Goal: Task Accomplishment & Management: Complete application form

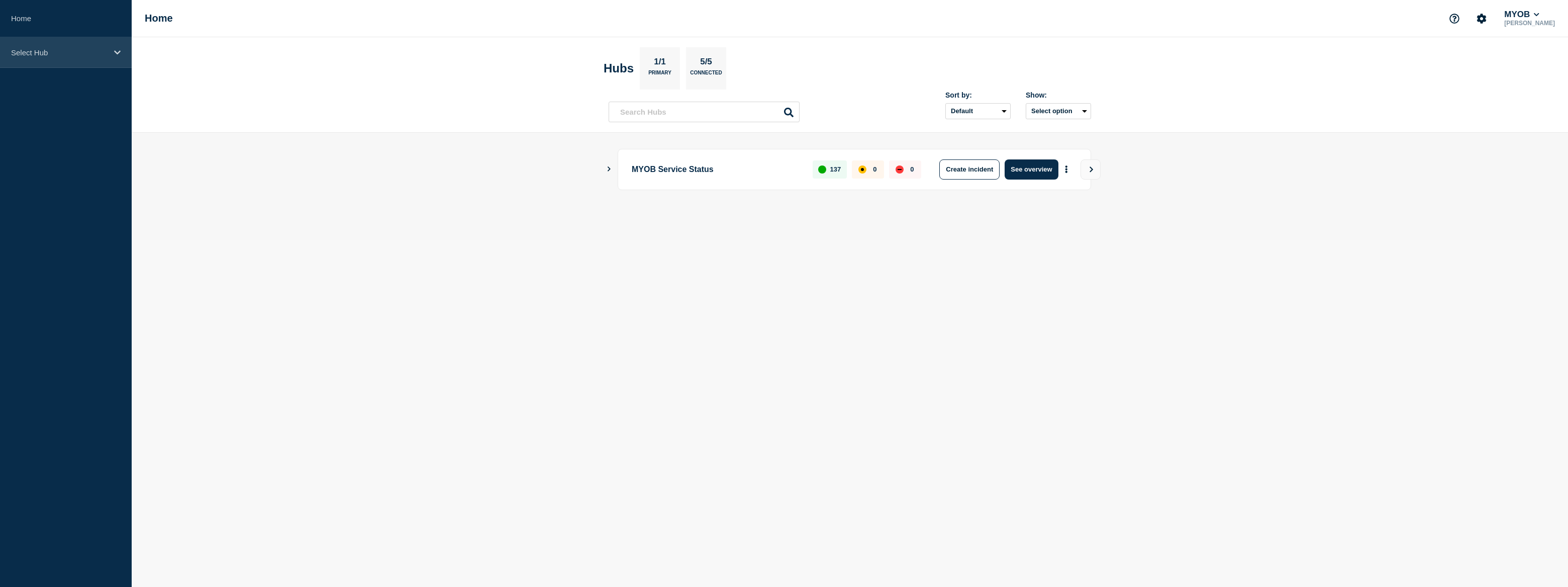
click at [68, 44] on div "Select Hub" at bounding box center [66, 52] width 131 height 30
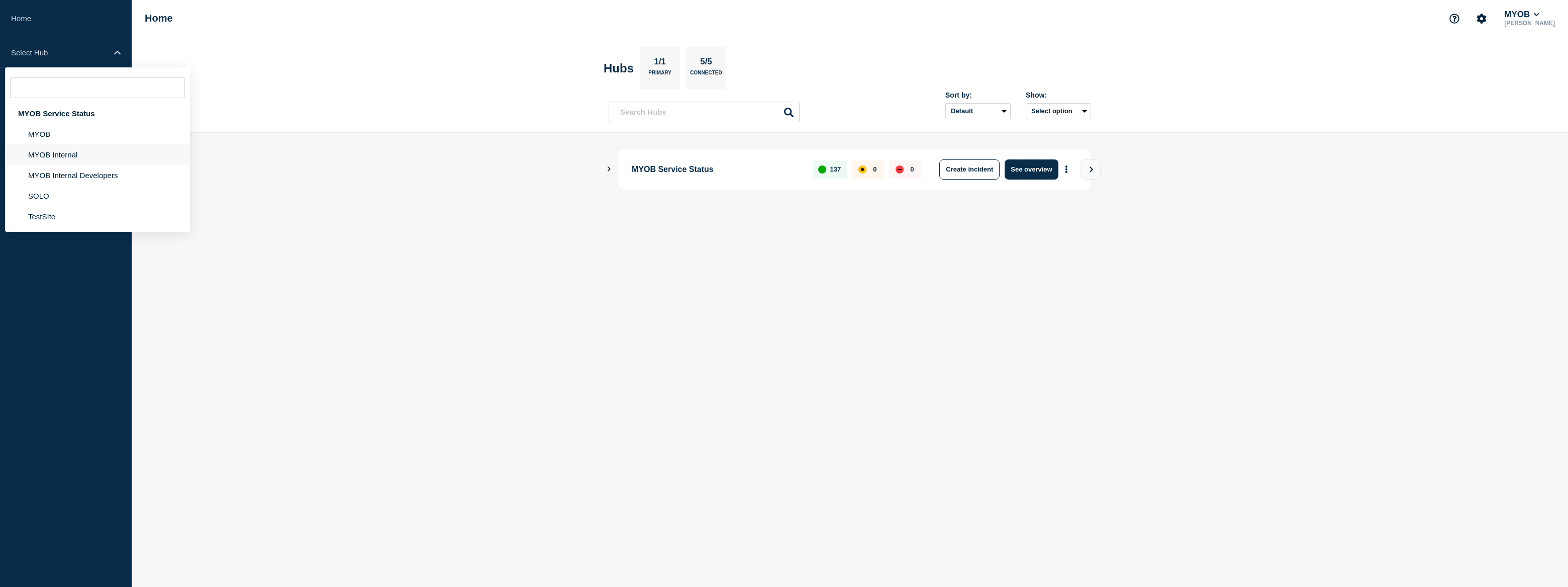
click at [82, 156] on li "MYOB Internal" at bounding box center [97, 155] width 185 height 21
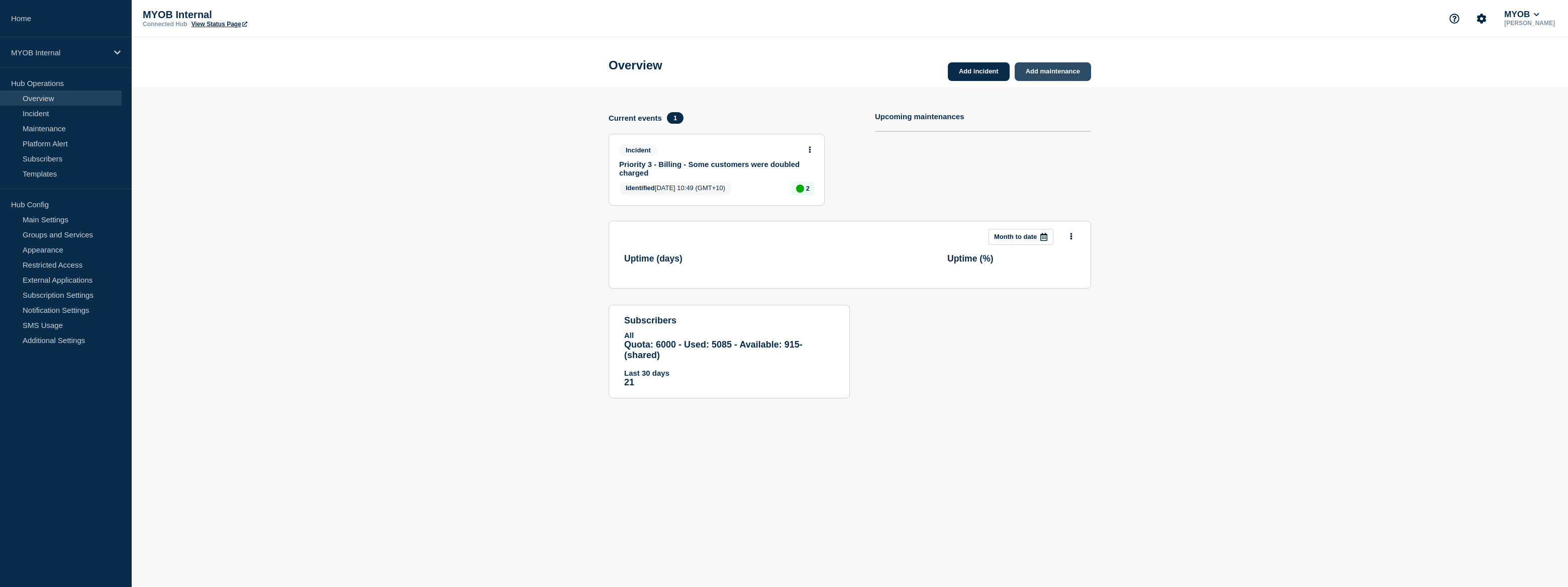
click at [1055, 69] on link "Add maintenance" at bounding box center [1052, 71] width 76 height 19
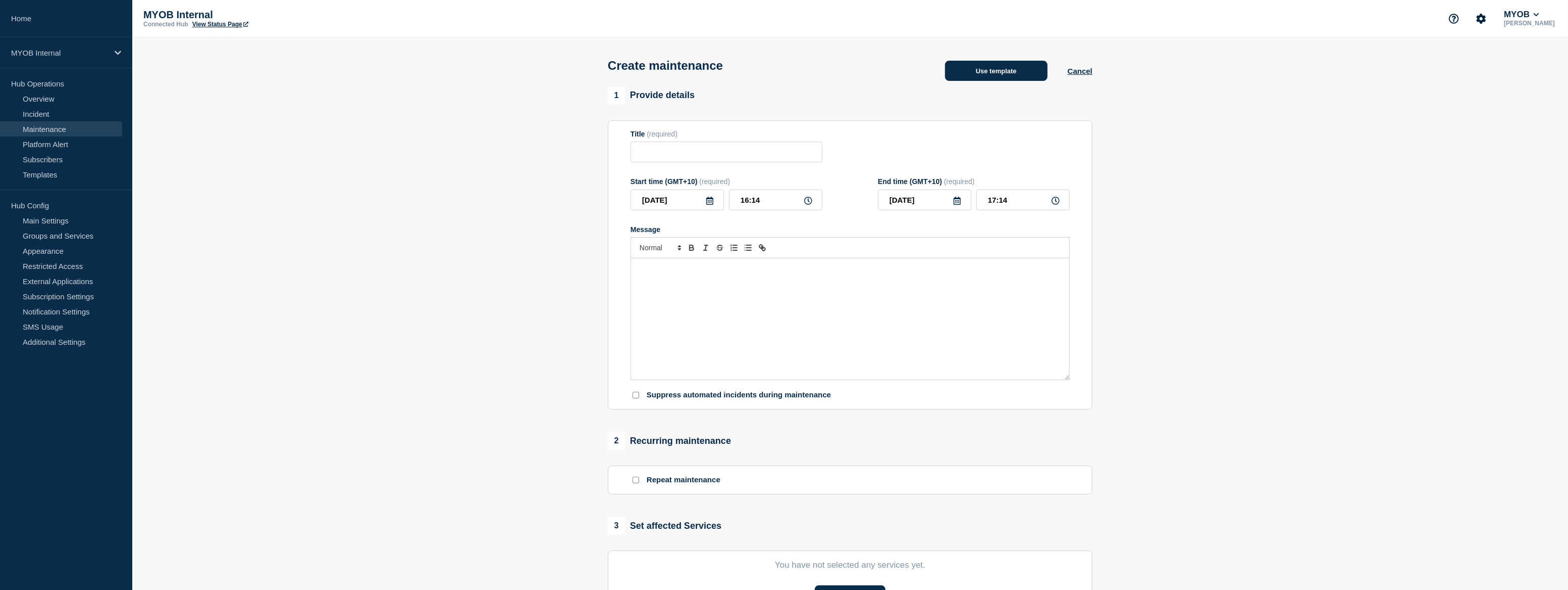
click at [986, 63] on button "Use template" at bounding box center [997, 70] width 103 height 20
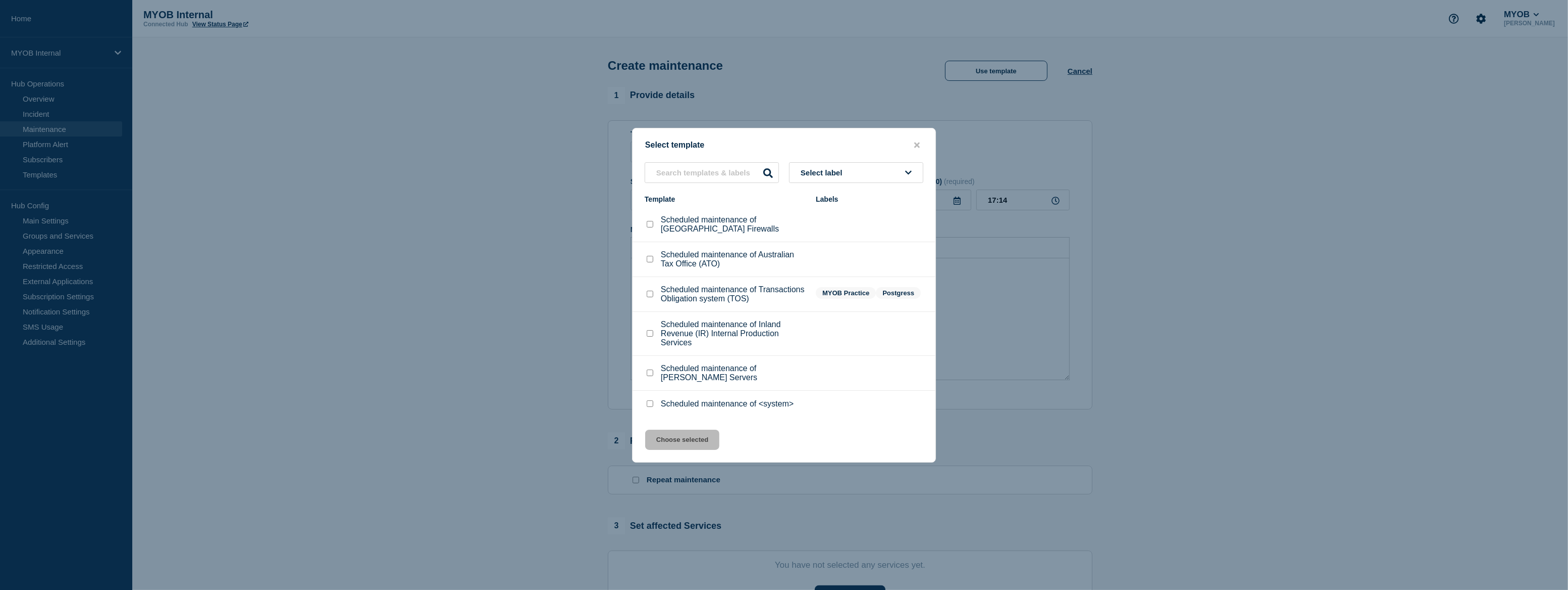
click at [650, 405] on input "Scheduled maintenance of <system> checkbox" at bounding box center [650, 403] width 7 height 7
checkbox input "true"
click at [691, 449] on button "Choose selected" at bounding box center [682, 439] width 74 height 20
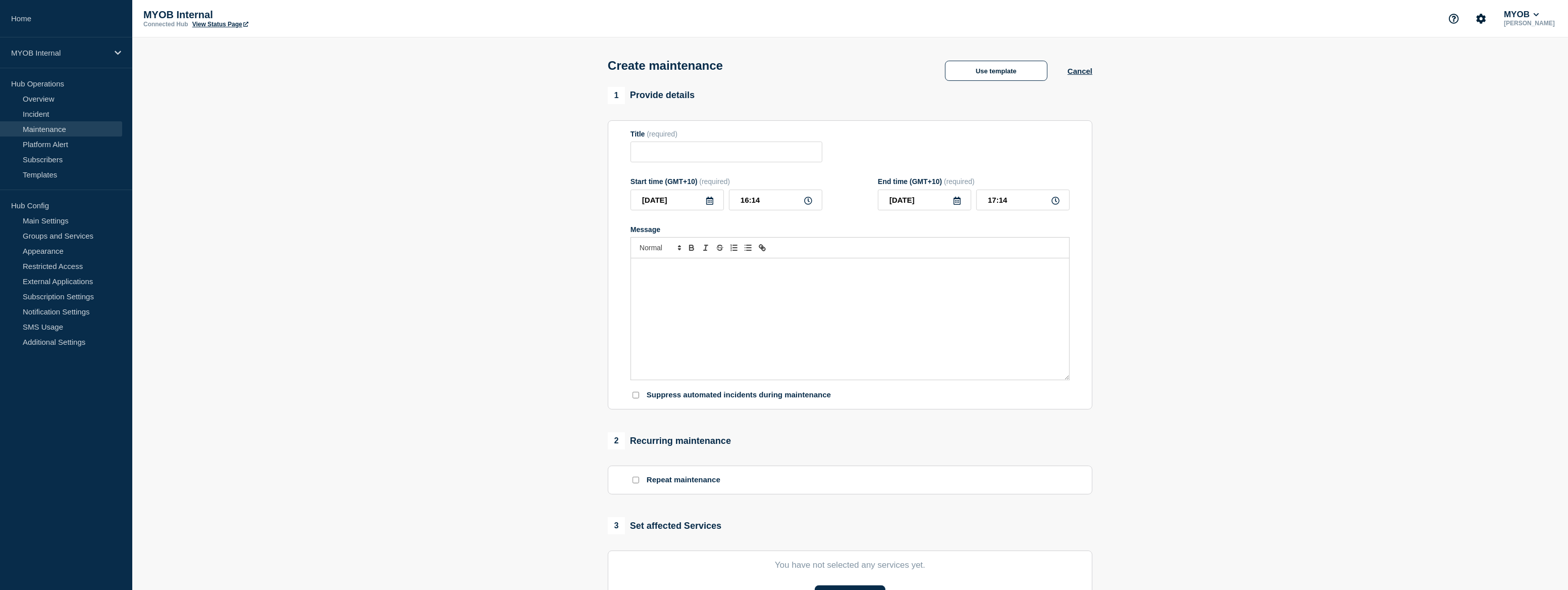
type input "Scheduled maintenance of <system>"
type input "18:14"
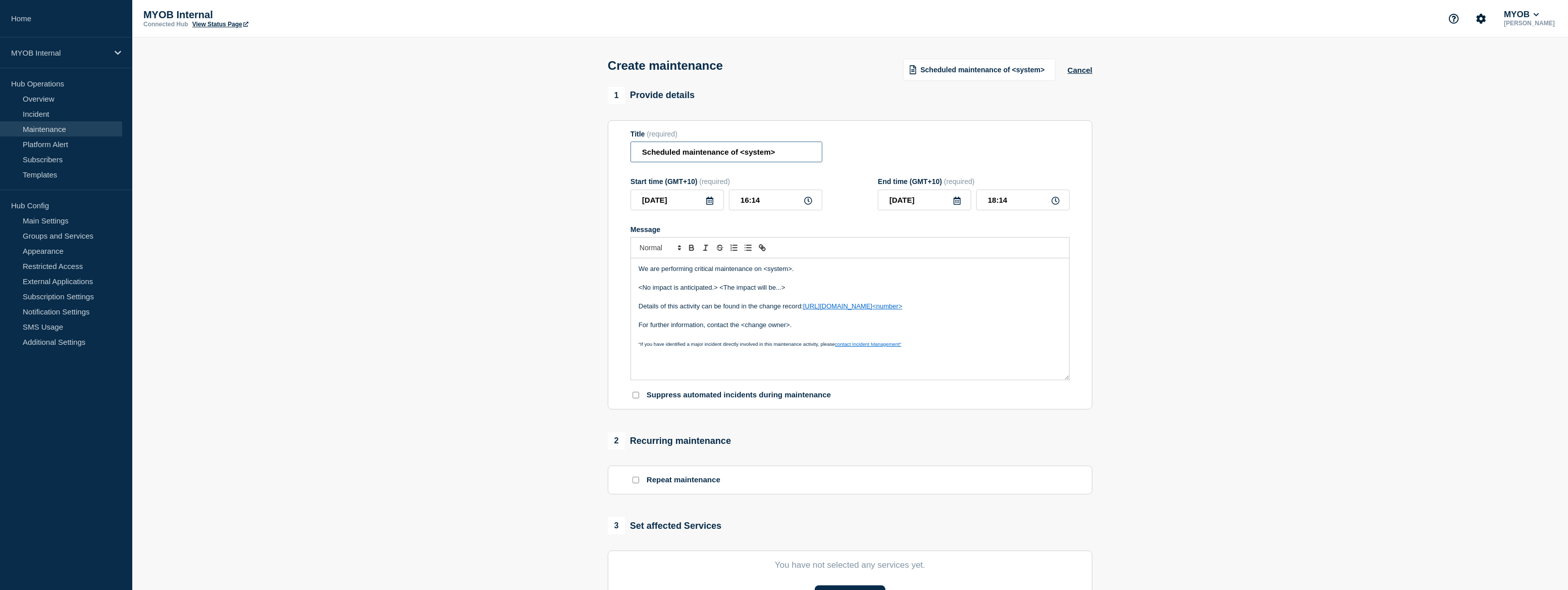
drag, startPoint x: 774, startPoint y: 155, endPoint x: 741, endPoint y: 155, distance: 33.0
click at [741, 155] on input "Scheduled maintenance of <system>" at bounding box center [727, 152] width 192 height 21
type input "Scheduled maintenance of VPN Services"
click at [744, 205] on input "16:14" at bounding box center [775, 200] width 94 height 21
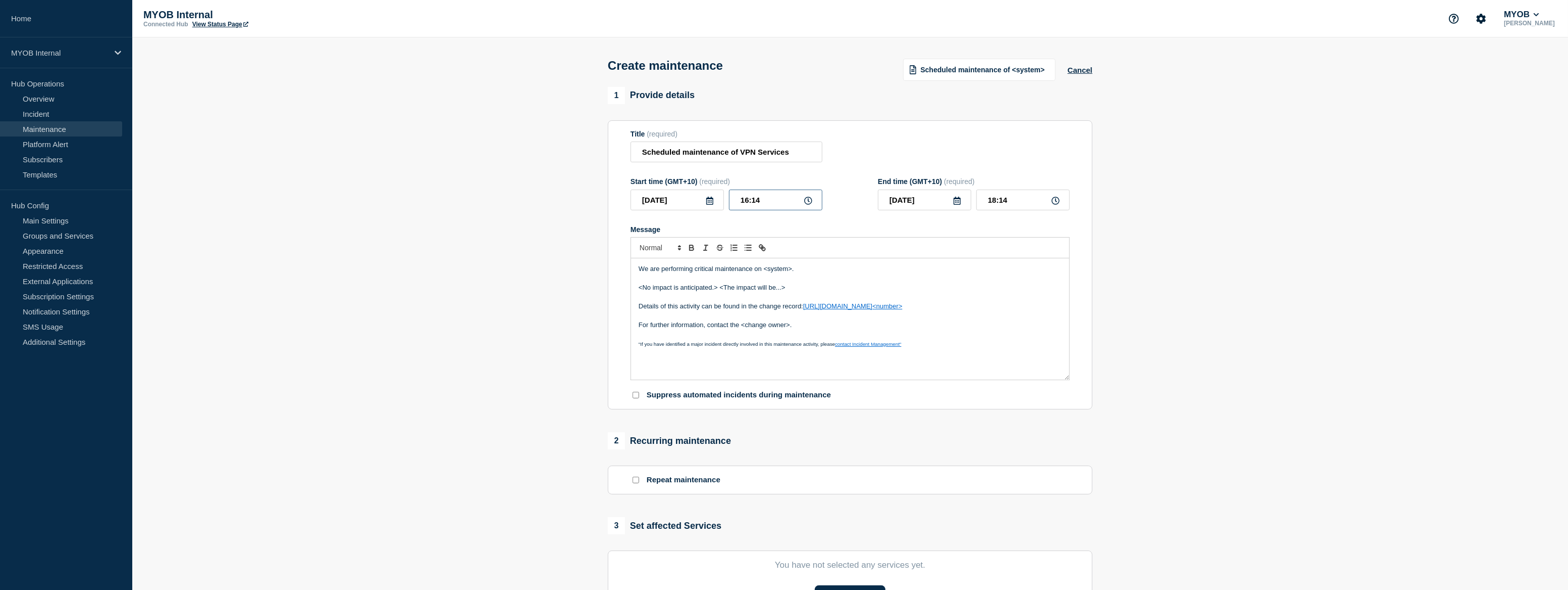
click at [744, 205] on input "16:14" at bounding box center [775, 200] width 94 height 21
type input "20:00"
click at [997, 203] on input "22:00" at bounding box center [1023, 200] width 94 height 21
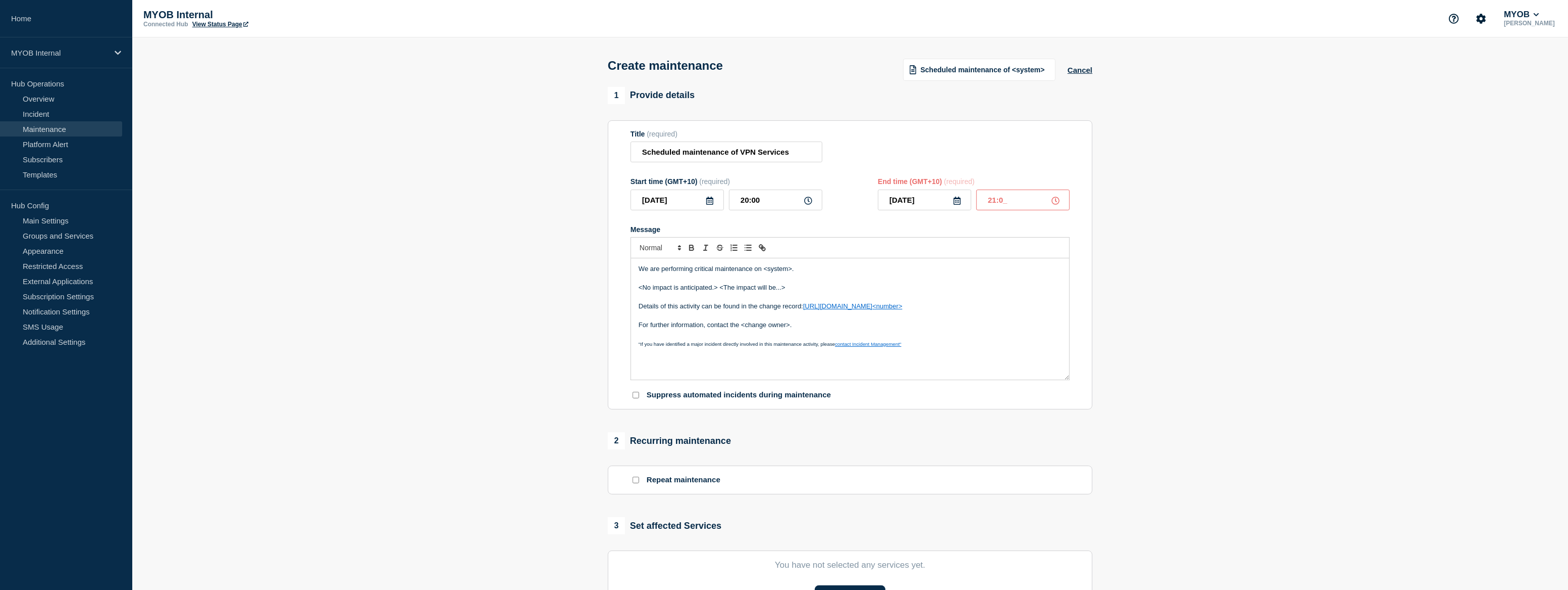
type input "21:00"
drag, startPoint x: 801, startPoint y: 273, endPoint x: 764, endPoint y: 271, distance: 37.1
click at [764, 271] on p "We are performing critical maintenance on <system>." at bounding box center [850, 269] width 423 height 9
drag, startPoint x: 794, startPoint y: 293, endPoint x: 636, endPoint y: 288, distance: 158.1
click at [636, 288] on div "We are performing critical maintenance on our VPN services <No impact is antici…" at bounding box center [850, 319] width 438 height 121
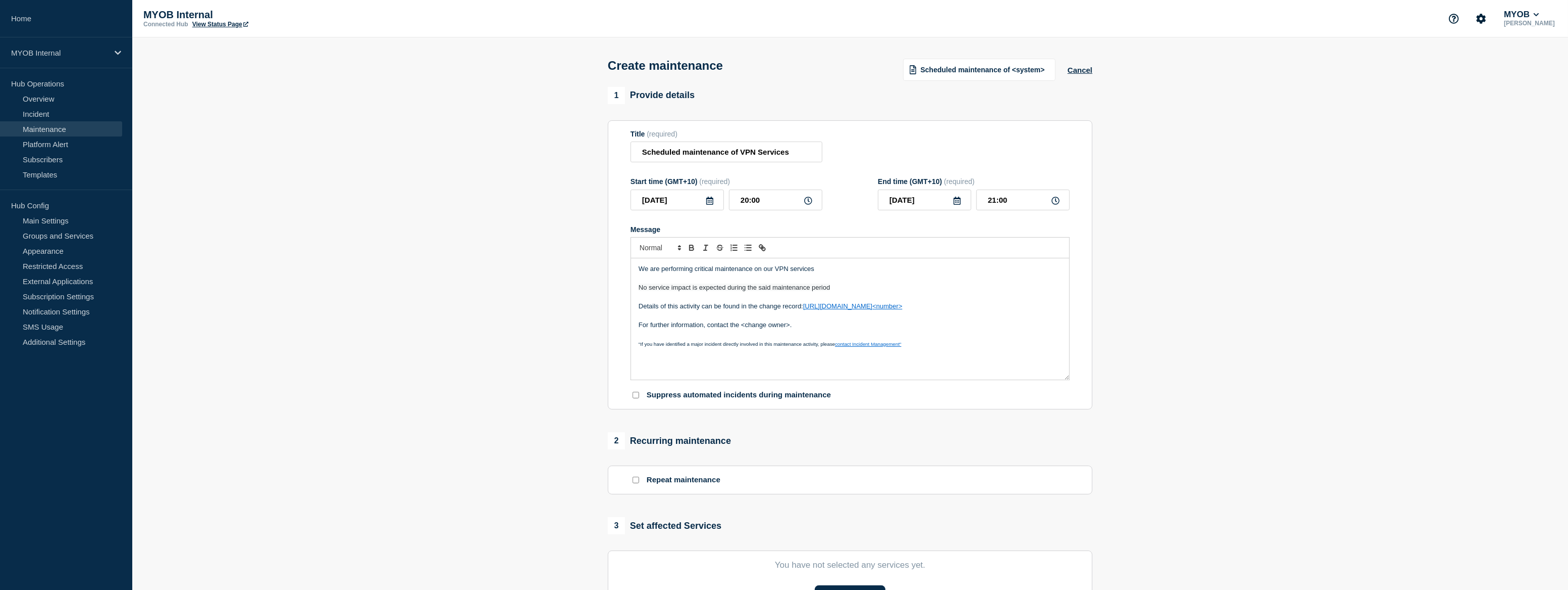
drag, startPoint x: 966, startPoint y: 313, endPoint x: 935, endPoint y: 312, distance: 31.0
click at [935, 311] on p "Details of this activity can be found in the change record: https://helpme.myob…" at bounding box center [850, 306] width 423 height 9
drag, startPoint x: 963, startPoint y: 308, endPoint x: 807, endPoint y: 311, distance: 156.0
click at [807, 311] on p "Details of this activity can be found in the change record: https://helpme.myob…" at bounding box center [850, 306] width 423 height 9
copy p "https://helpme.myob.com/hc/en-us/requests/ 558461"
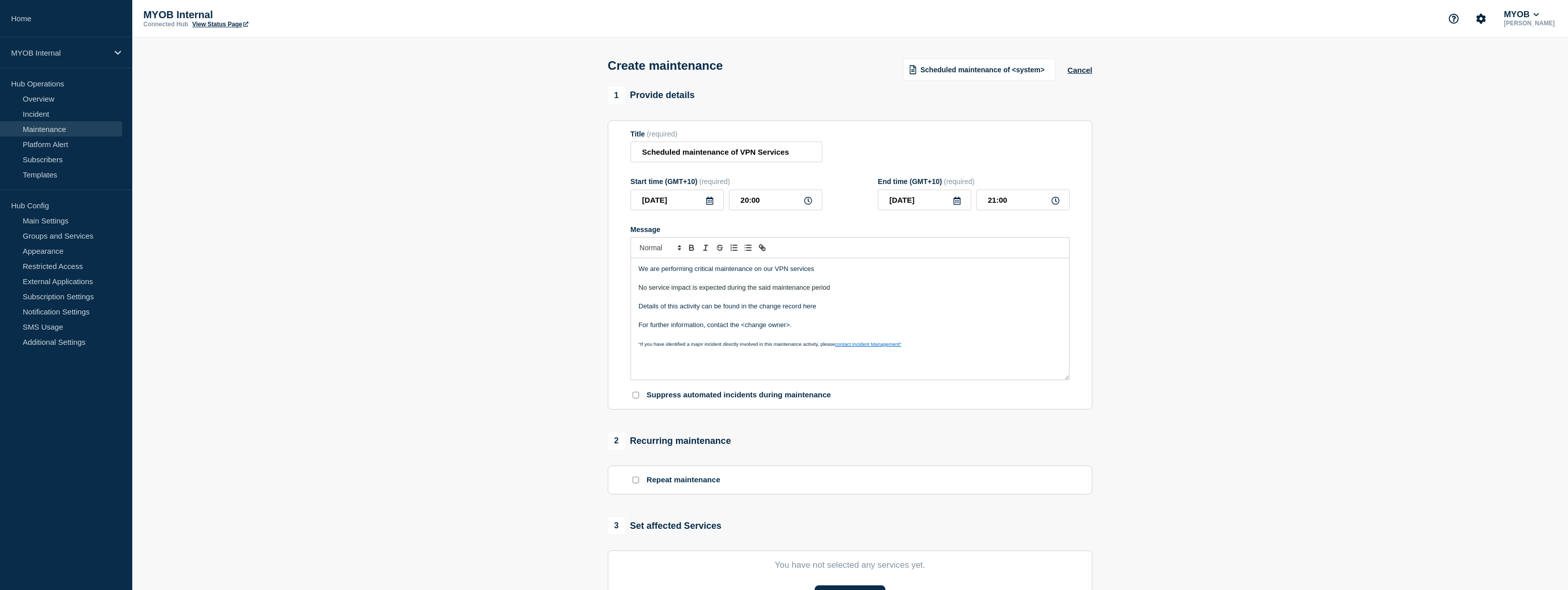
click at [812, 309] on p "Details of this activity can be found in the change record here" at bounding box center [850, 306] width 423 height 9
paste input "ttps://helpme.myob.com/hc/en-us/requests/558461"
click at [879, 328] on link at bounding box center [870, 324] width 23 height 7
click at [876, 317] on p "Message" at bounding box center [850, 315] width 423 height 9
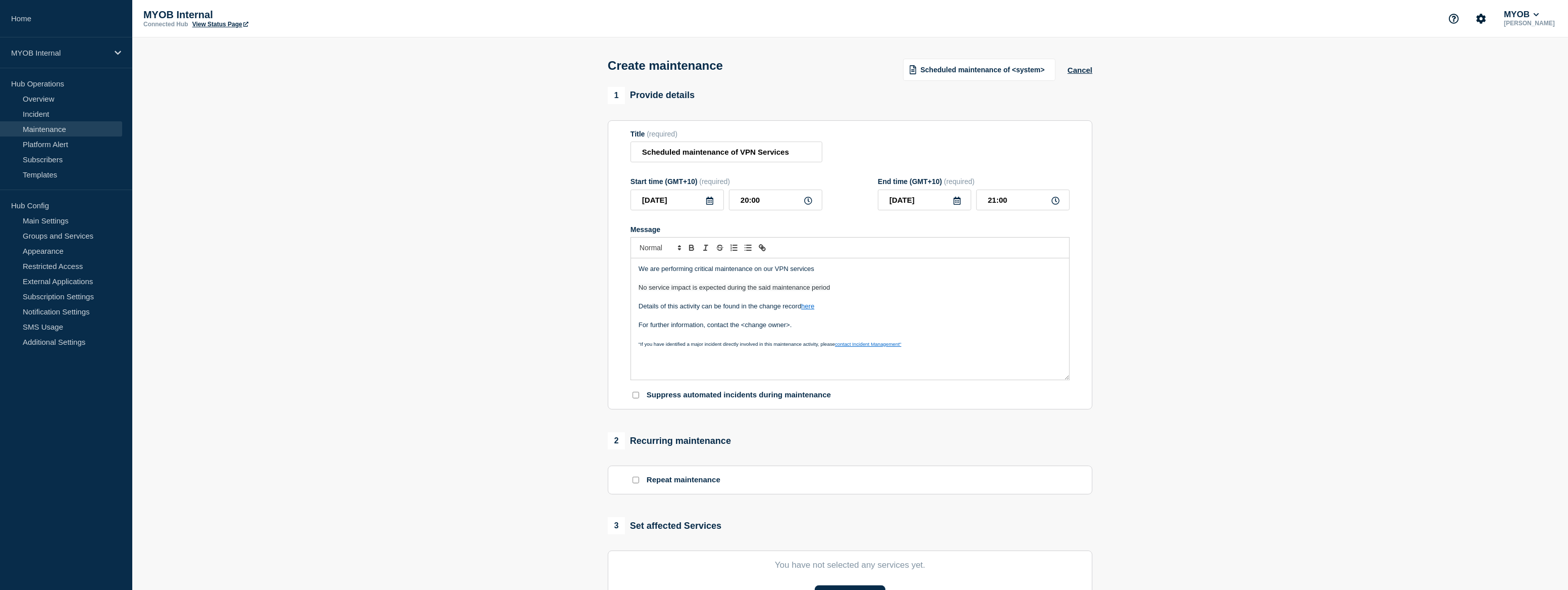
click at [809, 310] on link "here" at bounding box center [807, 306] width 13 height 7
click at [819, 323] on link "https://helpme.myob.com/hc/en-us/requests/558461" at bounding box center [785, 324] width 69 height 13
click at [879, 288] on p "No service impact is expected during the said maintenance period" at bounding box center [850, 287] width 423 height 9
drag, startPoint x: 793, startPoint y: 326, endPoint x: 742, endPoint y: 329, distance: 51.1
click at [742, 329] on p "For further information, contact the <change owner>." at bounding box center [850, 324] width 423 height 9
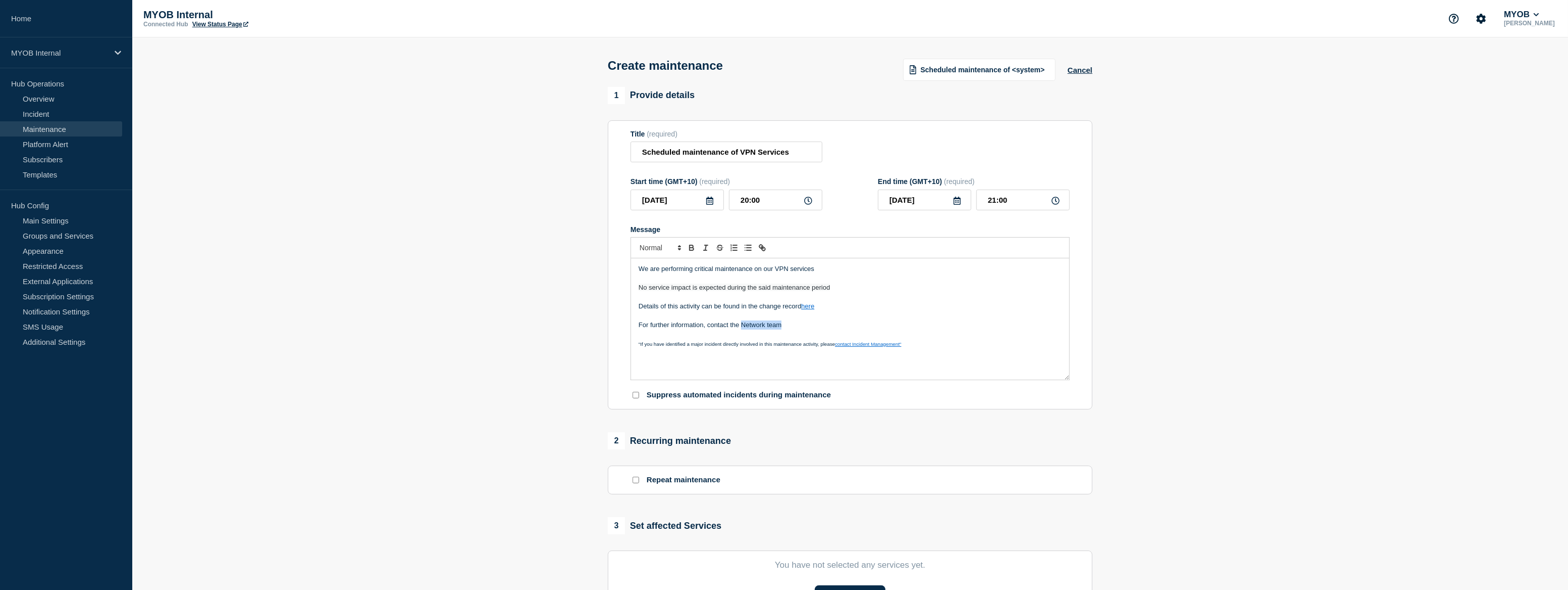
drag, startPoint x: 789, startPoint y: 326, endPoint x: 742, endPoint y: 326, distance: 47.0
click at [742, 326] on p "For further information, contact the Network team" at bounding box center [850, 324] width 423 height 9
click at [757, 349] on input "Network team" at bounding box center [767, 343] width 86 height 13
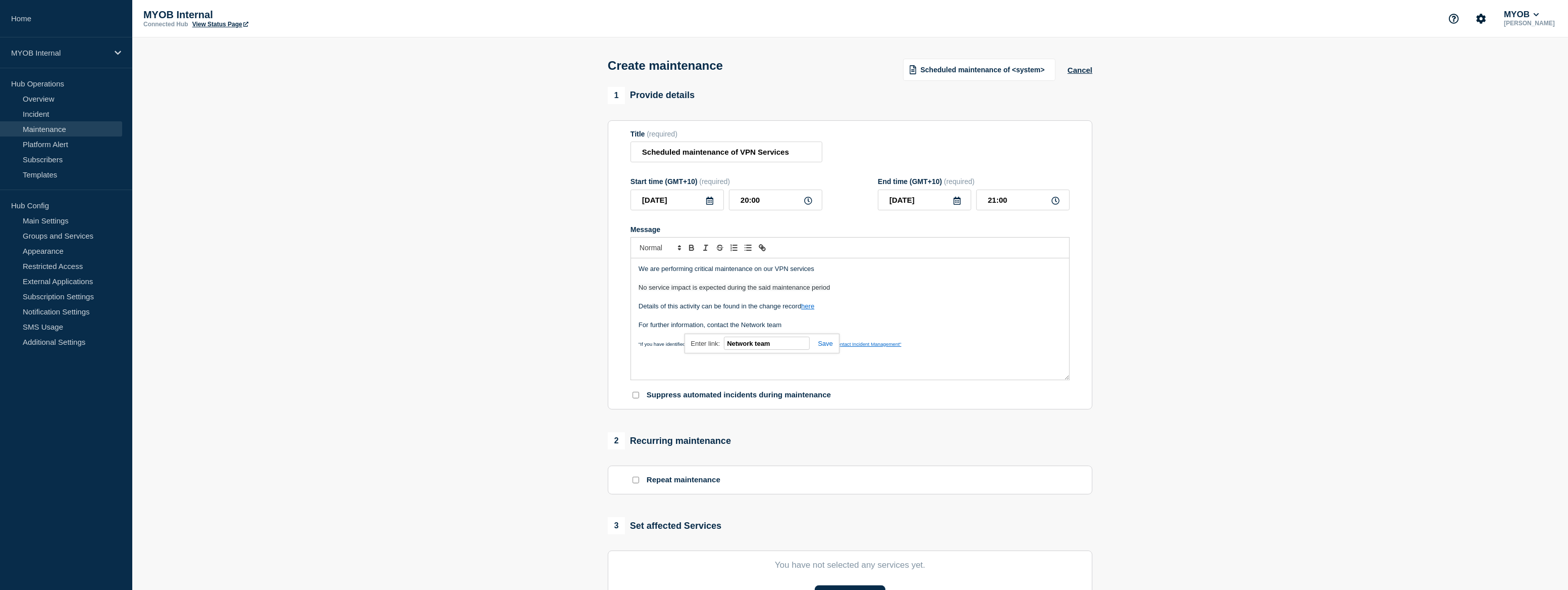
paste input "https://teams.microsoft.com/l/channel/19%3A1712d64132c844c8a7f2185d62f03a4a%40t…"
type input "https://teams.microsoft.com/l/channel/19%3A1712d64132c844c8a7f2185d62f03a4a%40t…"
click at [830, 345] on link at bounding box center [821, 343] width 23 height 7
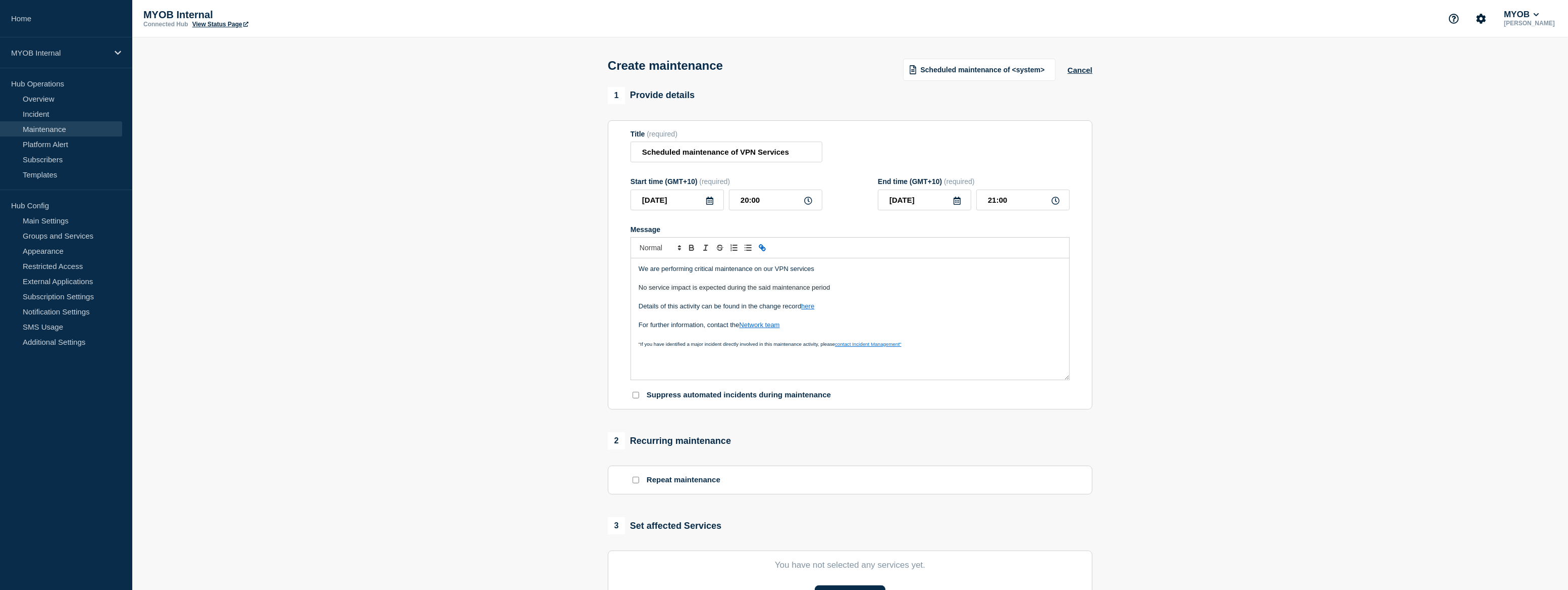
click at [901, 311] on p "Details of this activity can be found in the change record here" at bounding box center [850, 306] width 423 height 9
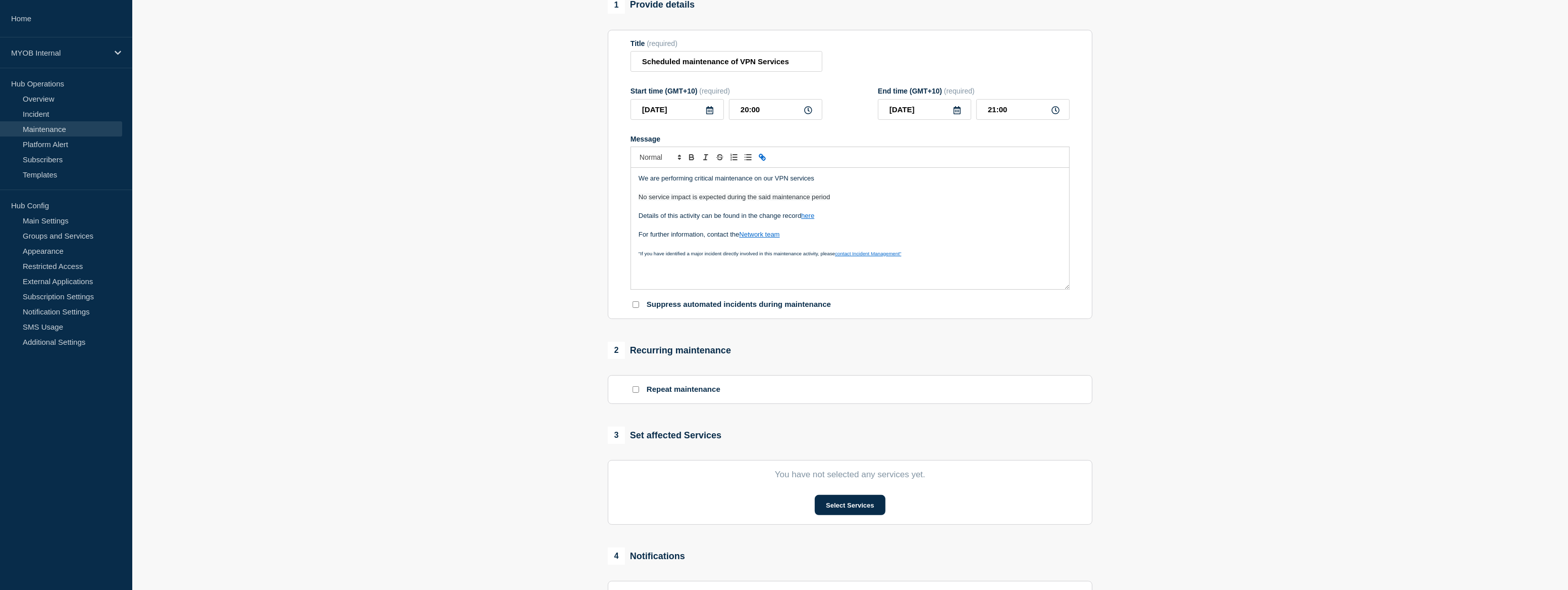
scroll to position [91, 0]
click at [857, 512] on button "Select Services" at bounding box center [850, 504] width 70 height 20
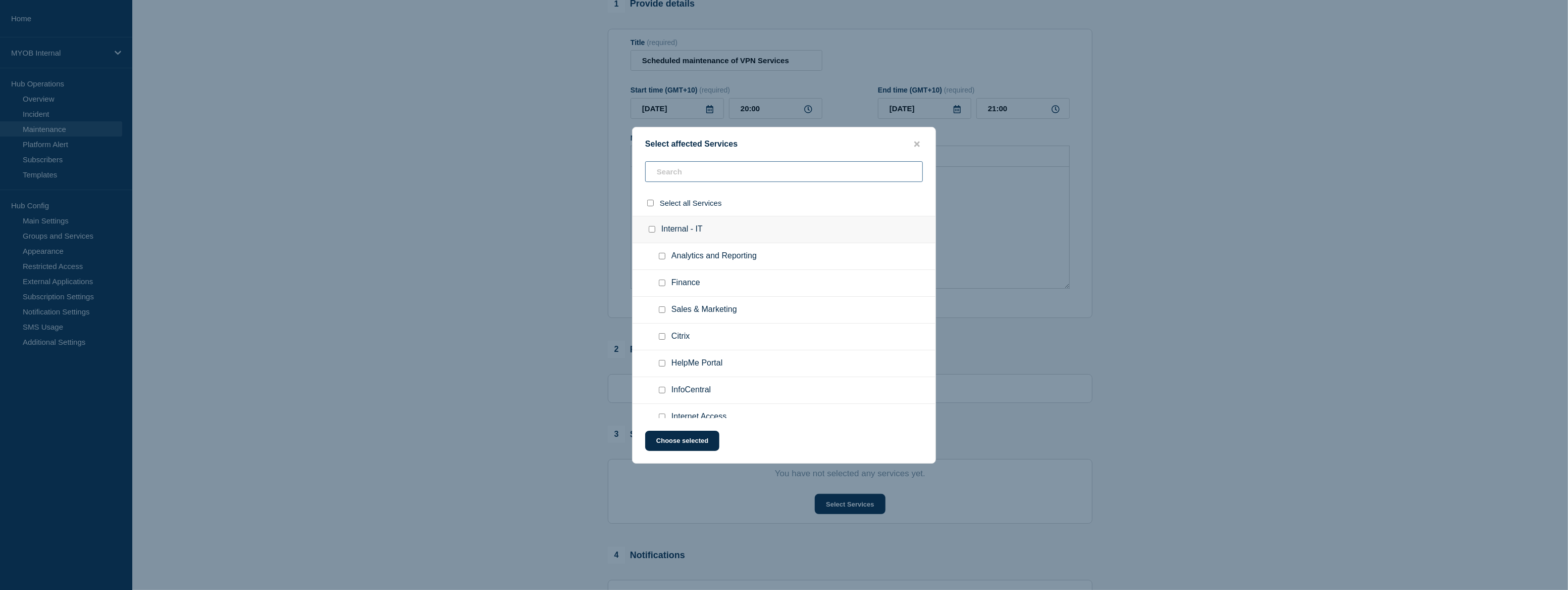
click at [697, 168] on input "text" at bounding box center [784, 171] width 278 height 21
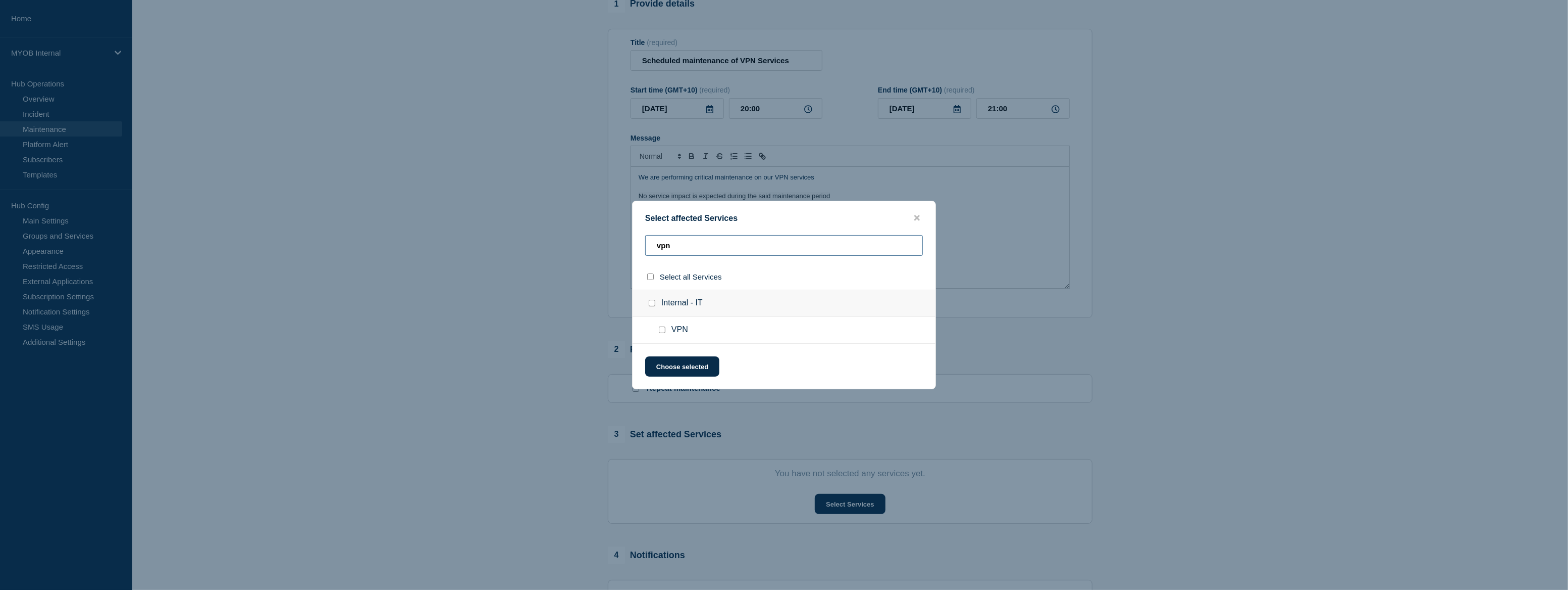
type input "vpn"
click at [662, 329] on input "VPN checkbox" at bounding box center [662, 329] width 7 height 7
checkbox input "true"
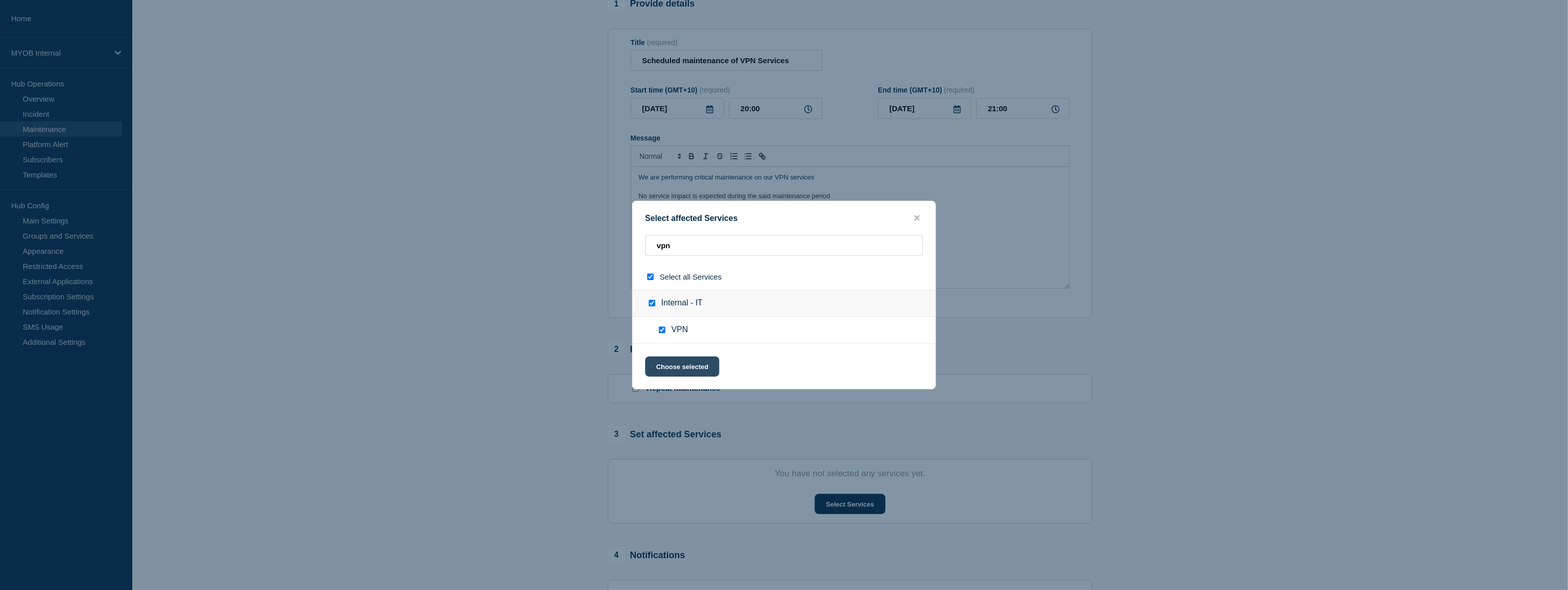
click at [683, 370] on button "Choose selected" at bounding box center [682, 366] width 74 height 20
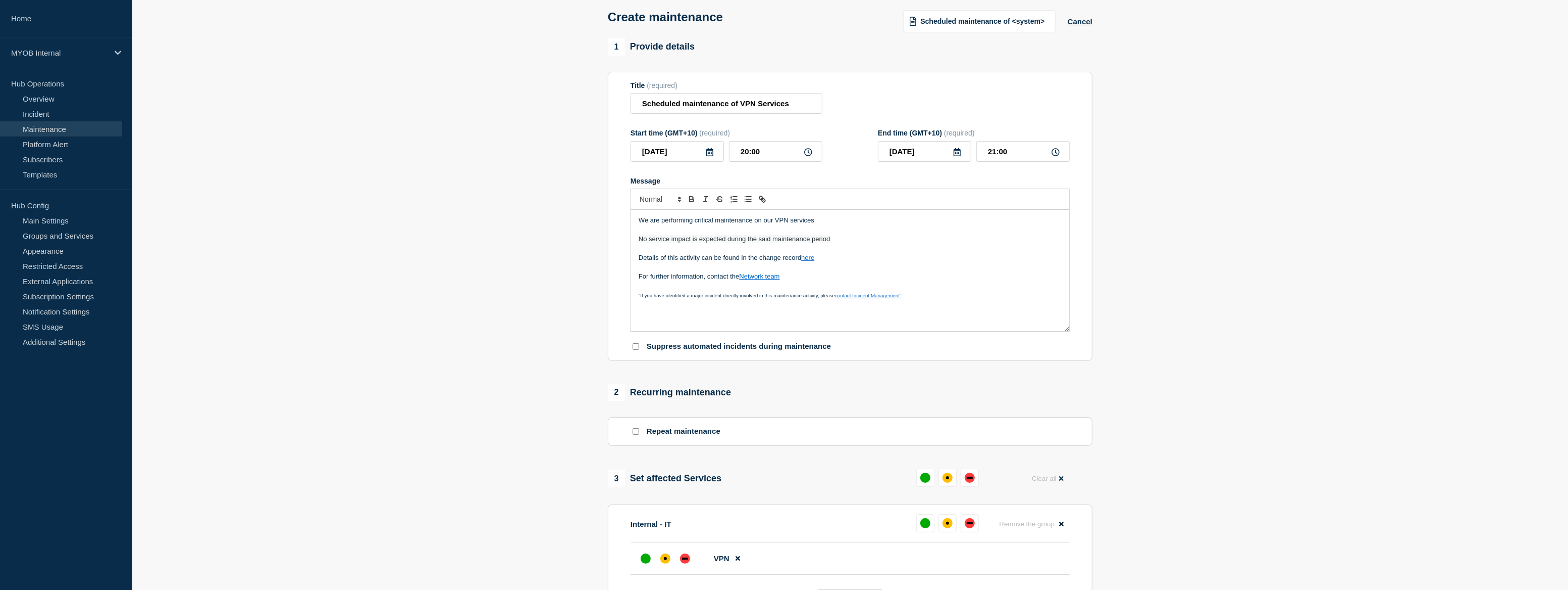
scroll to position [45, 0]
click at [832, 231] on p "Message" at bounding box center [850, 233] width 423 height 9
click at [790, 225] on p "We are performing critical maintenance on our VPN services" at bounding box center [850, 223] width 423 height 9
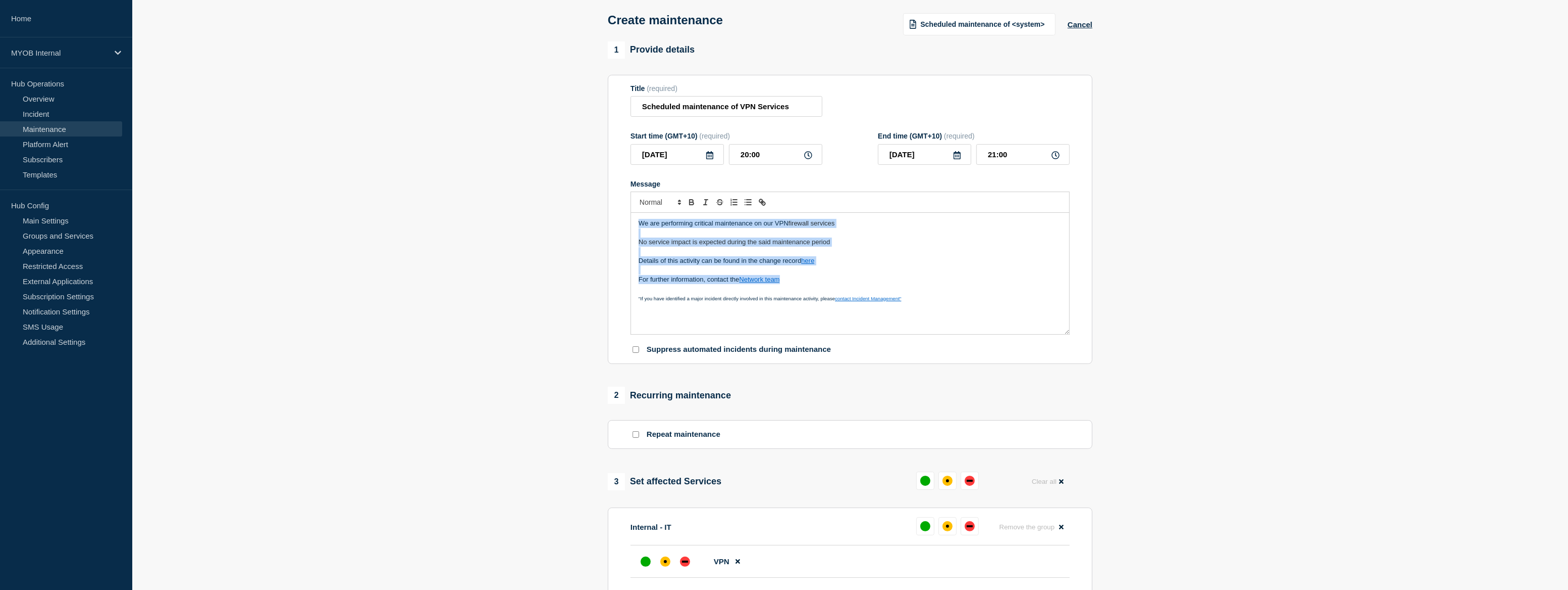
drag, startPoint x: 796, startPoint y: 282, endPoint x: 606, endPoint y: 216, distance: 201.1
click at [606, 216] on div "1 Provide details Title (required) Scheduled maintenance of VPN Services Start …" at bounding box center [851, 419] width 497 height 755
copy div "We are performing critical maintenance on our VPN firewall services No service …"
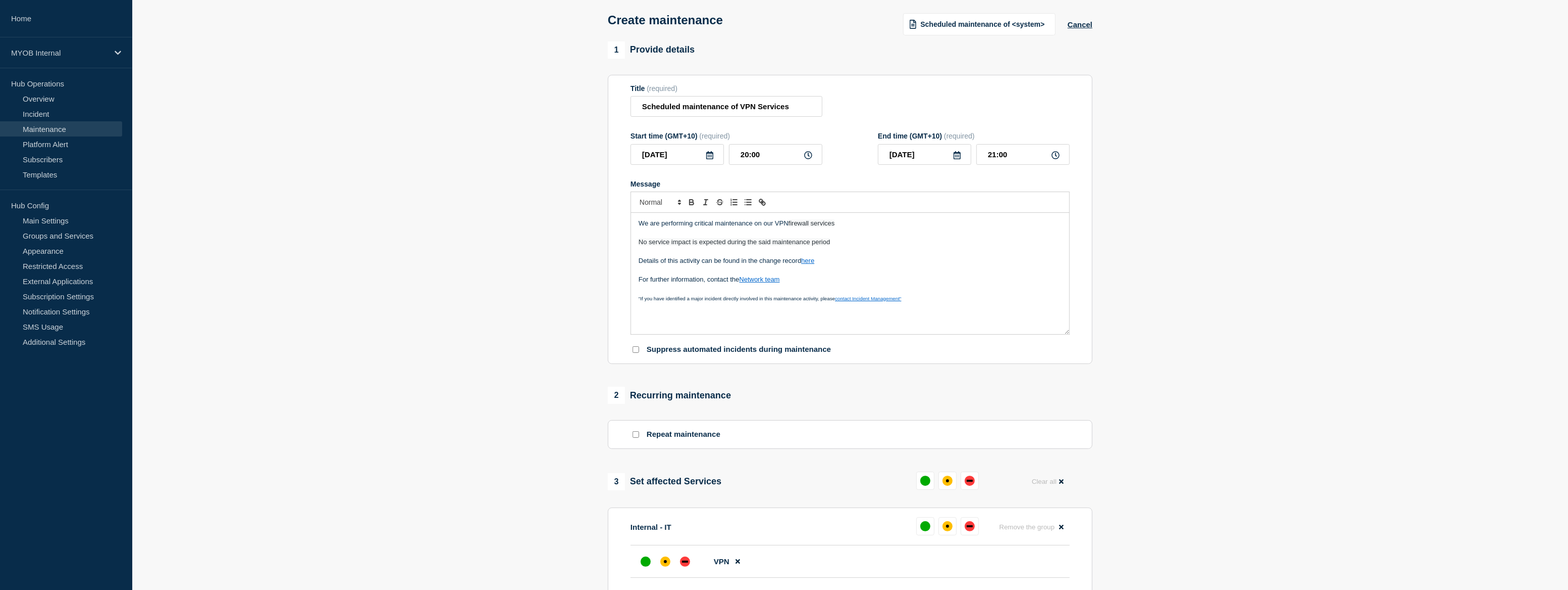
click at [1222, 290] on section "1 Provide details Title (required) Scheduled maintenance of VPN Services Start …" at bounding box center [850, 419] width 1436 height 755
drag, startPoint x: 841, startPoint y: 245, endPoint x: 616, endPoint y: 241, distance: 225.0
click at [616, 241] on section "Title (required) Scheduled maintenance of VPN Services Start time (GMT+10) (req…" at bounding box center [850, 219] width 485 height 289
click at [1170, 423] on section "1 Provide details Title (required) Scheduled maintenance of VPN Services Start …" at bounding box center [850, 419] width 1436 height 755
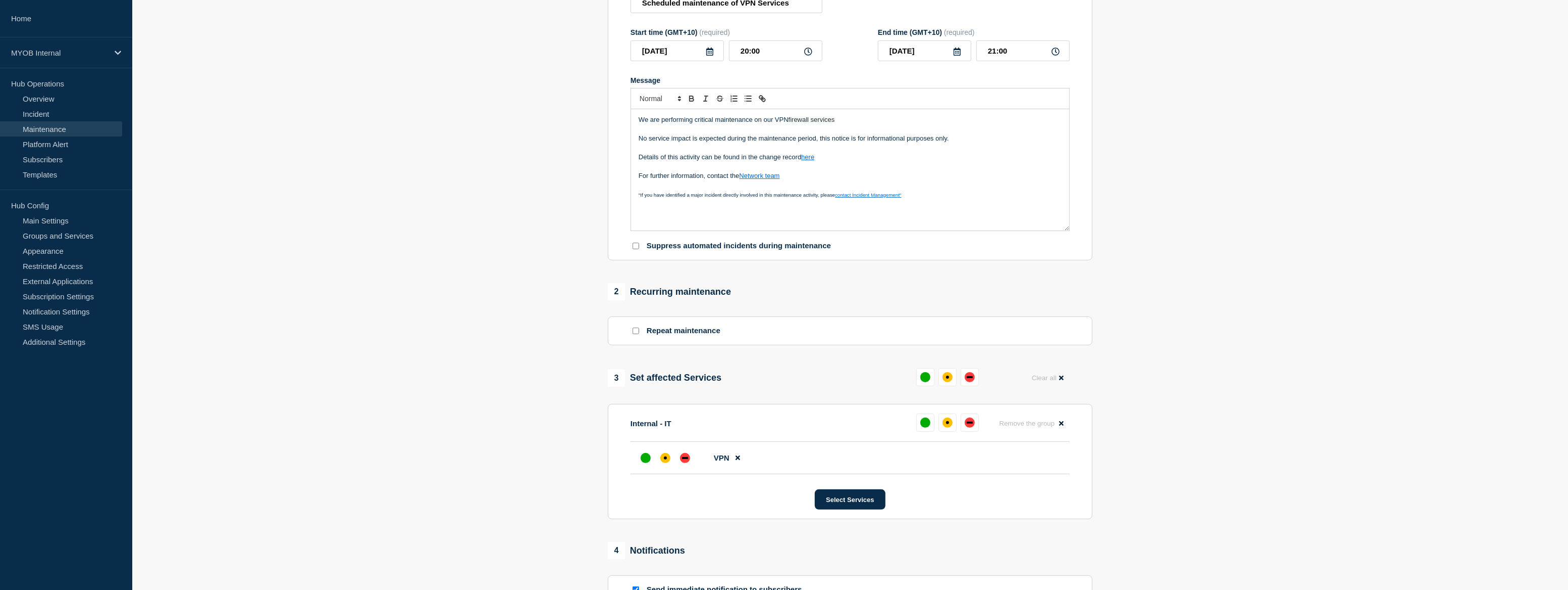
scroll to position [184, 0]
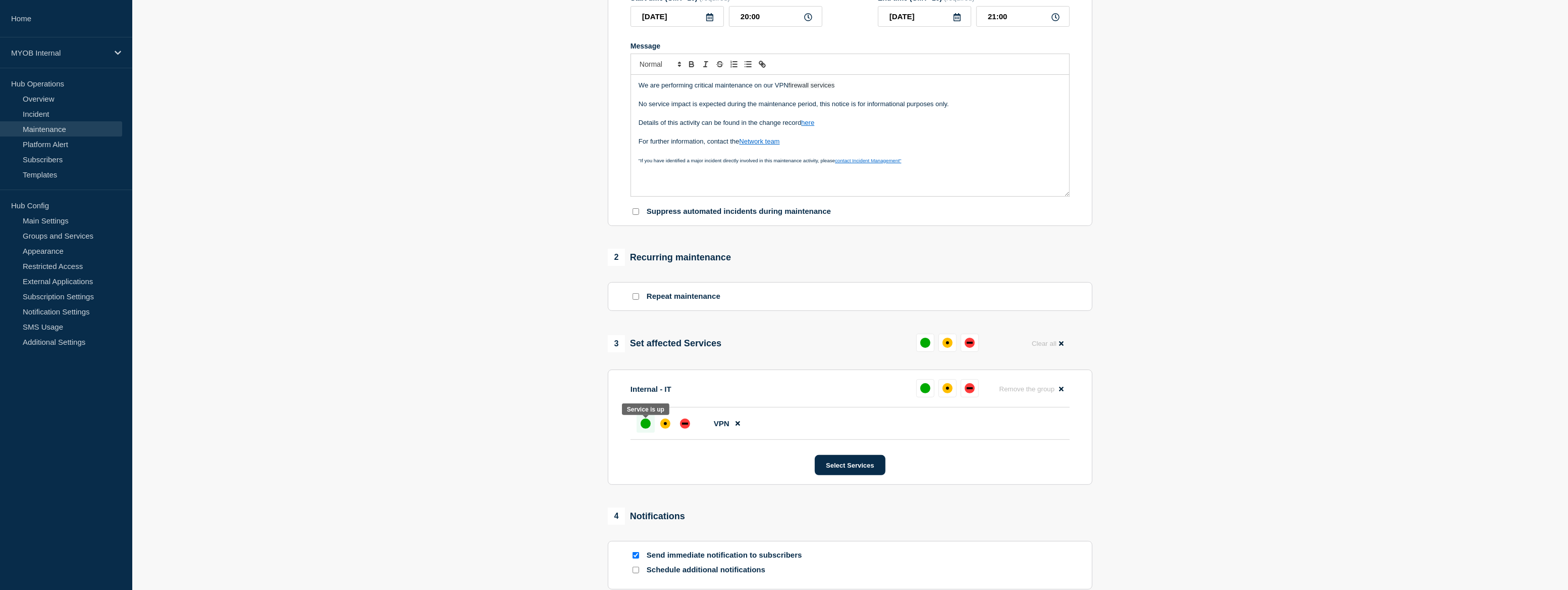
click at [646, 425] on div "up" at bounding box center [646, 424] width 10 height 10
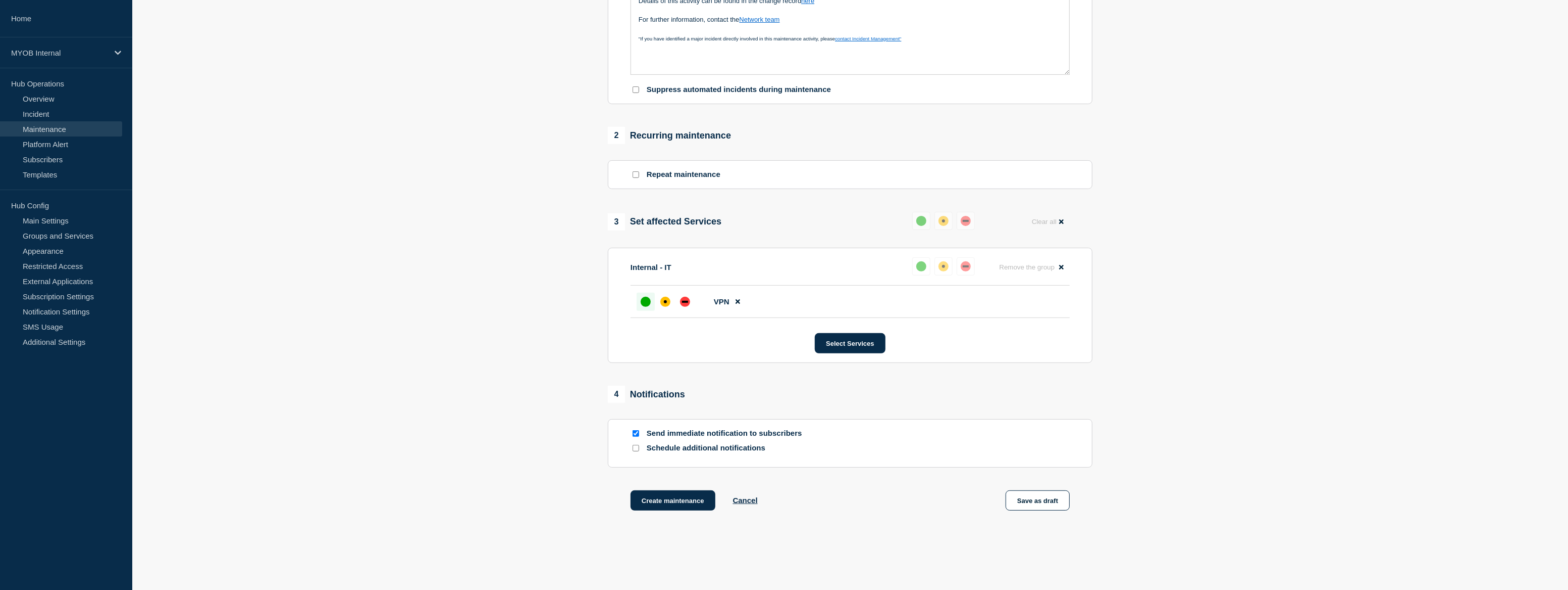
scroll to position [321, 0]
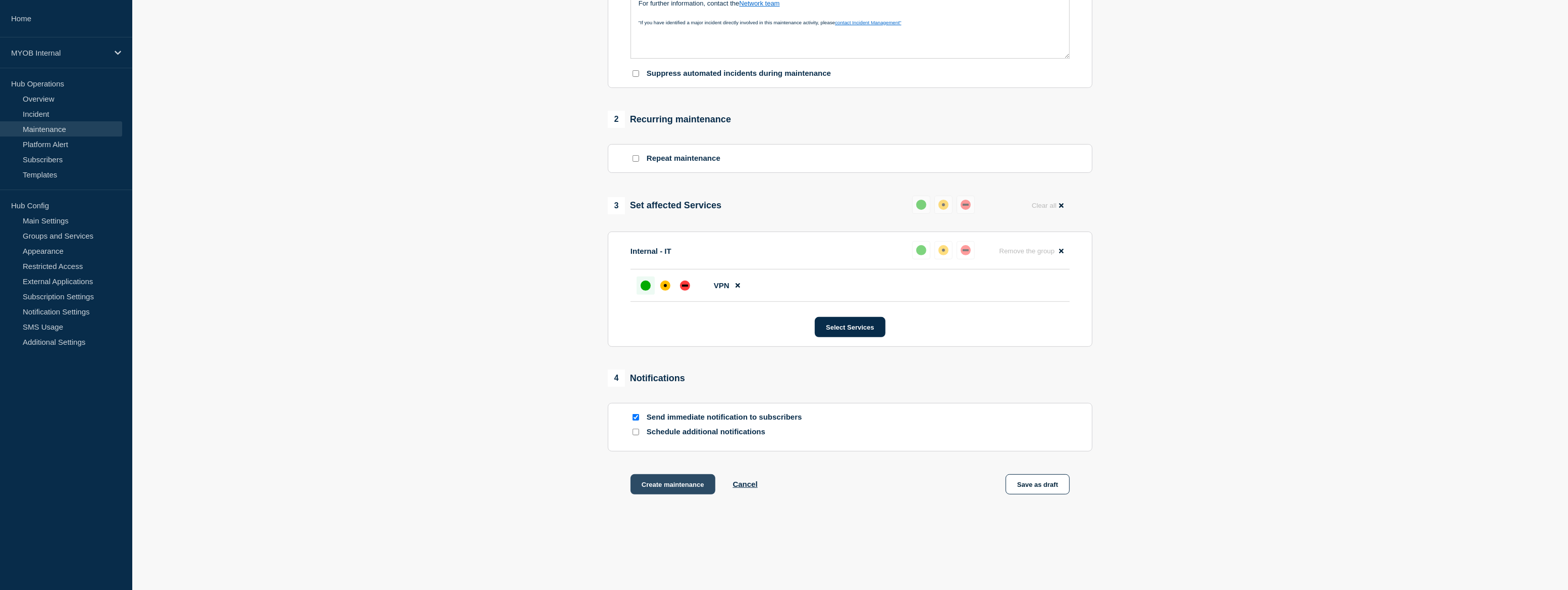
click at [680, 490] on button "Create maintenance" at bounding box center [673, 484] width 85 height 20
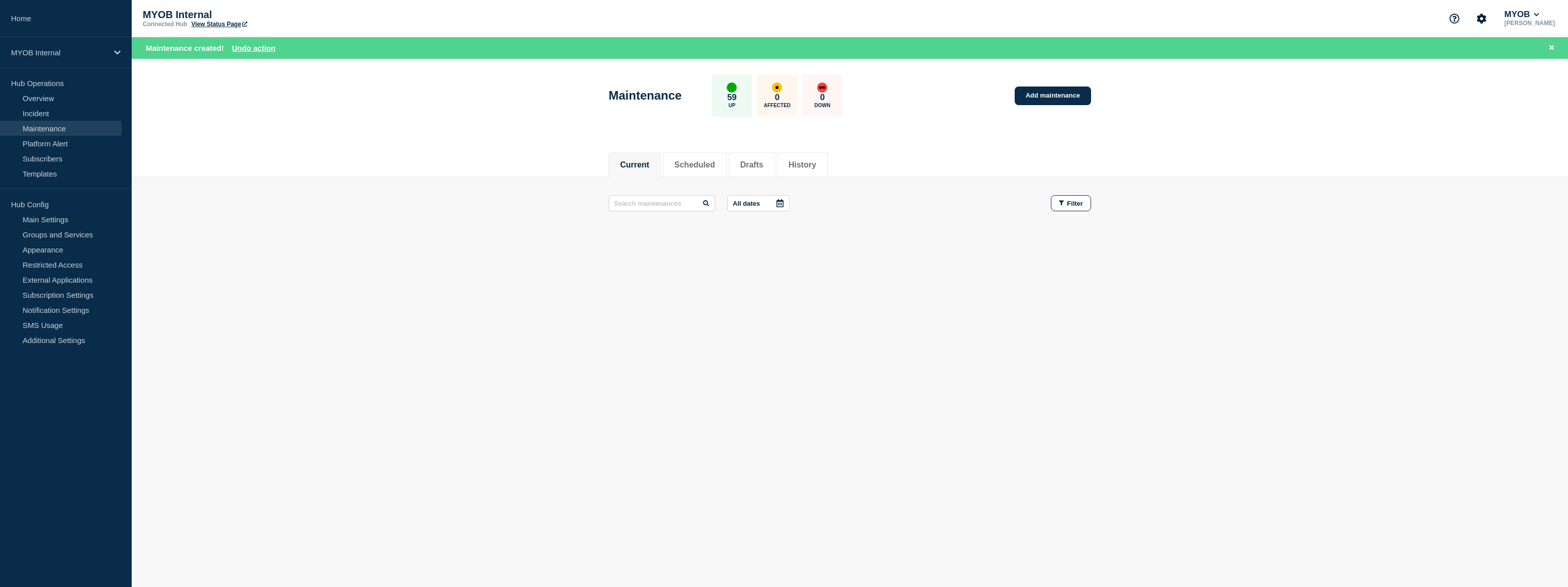
click at [233, 22] on link "View Status Page" at bounding box center [220, 24] width 56 height 7
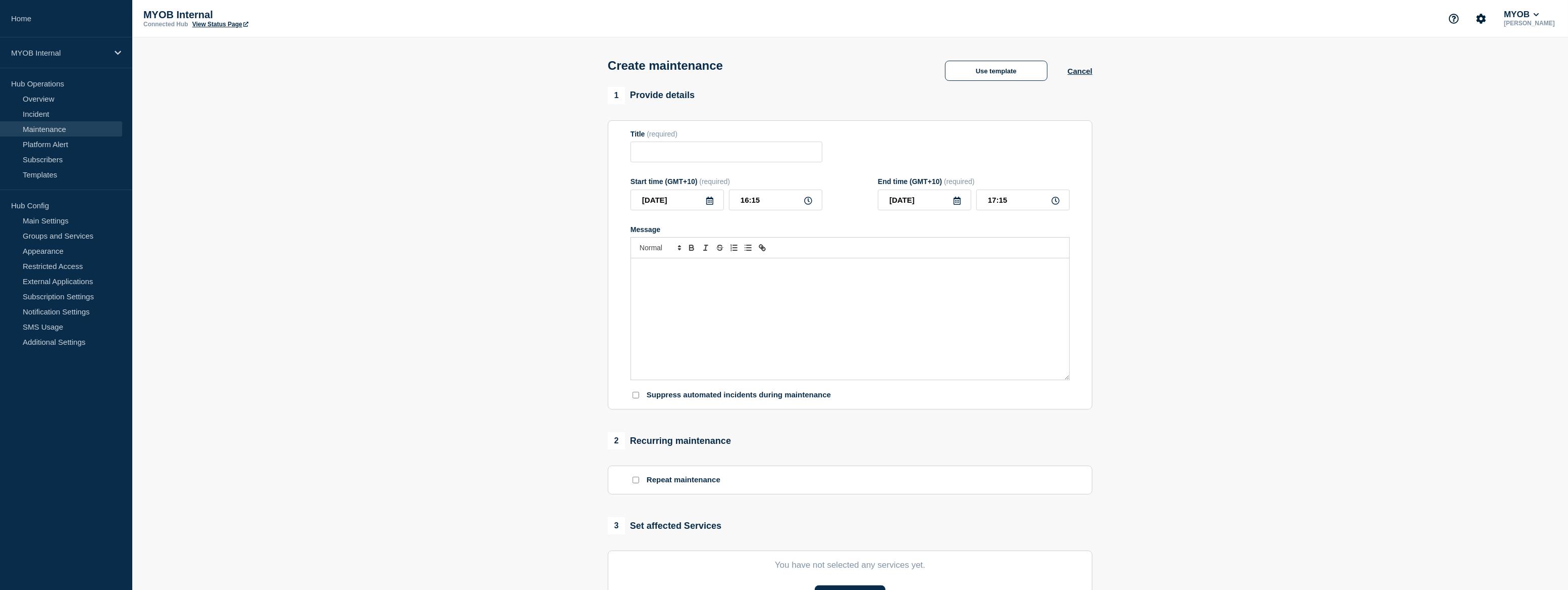
click at [55, 130] on link "Maintenance" at bounding box center [61, 129] width 122 height 15
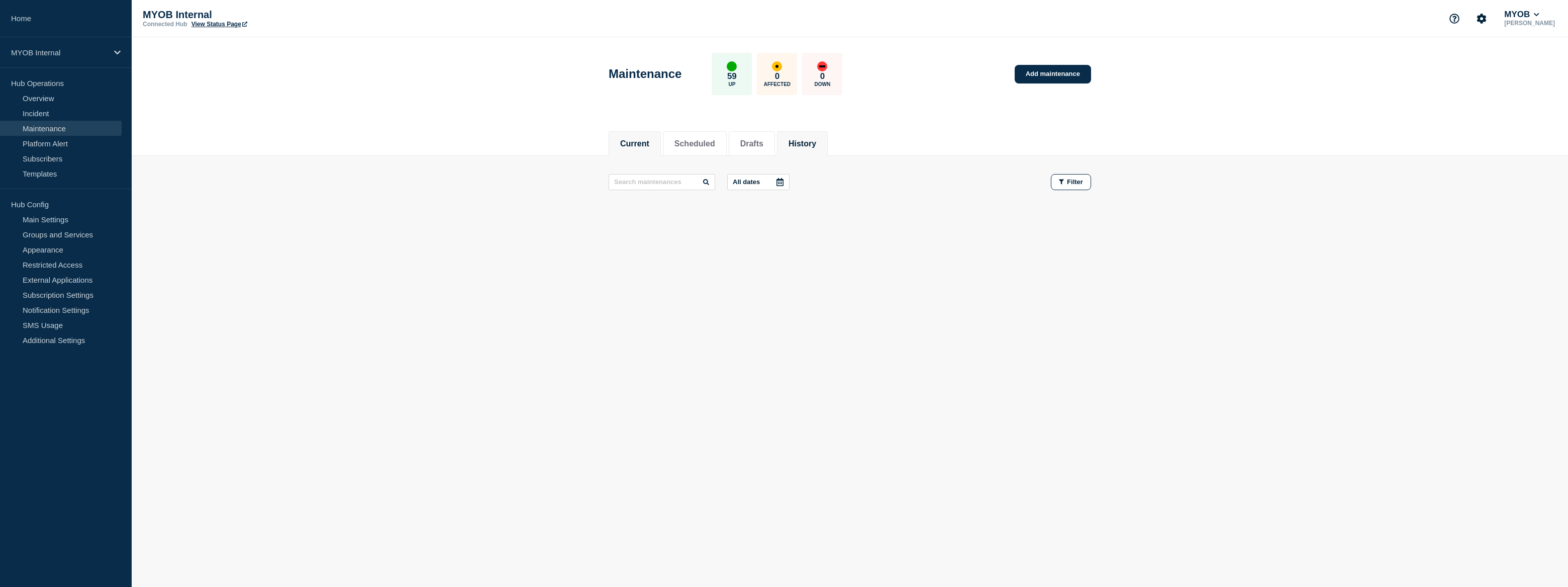
click at [816, 142] on button "History" at bounding box center [802, 144] width 27 height 9
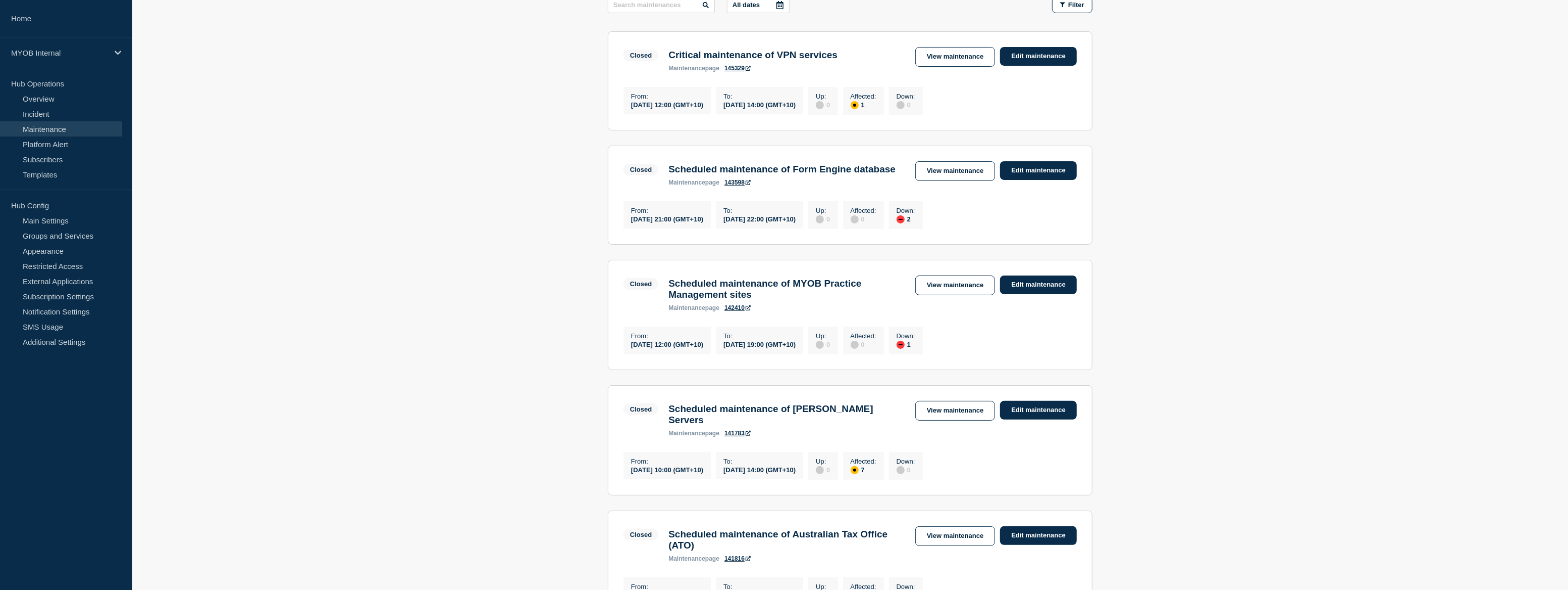
scroll to position [184, 0]
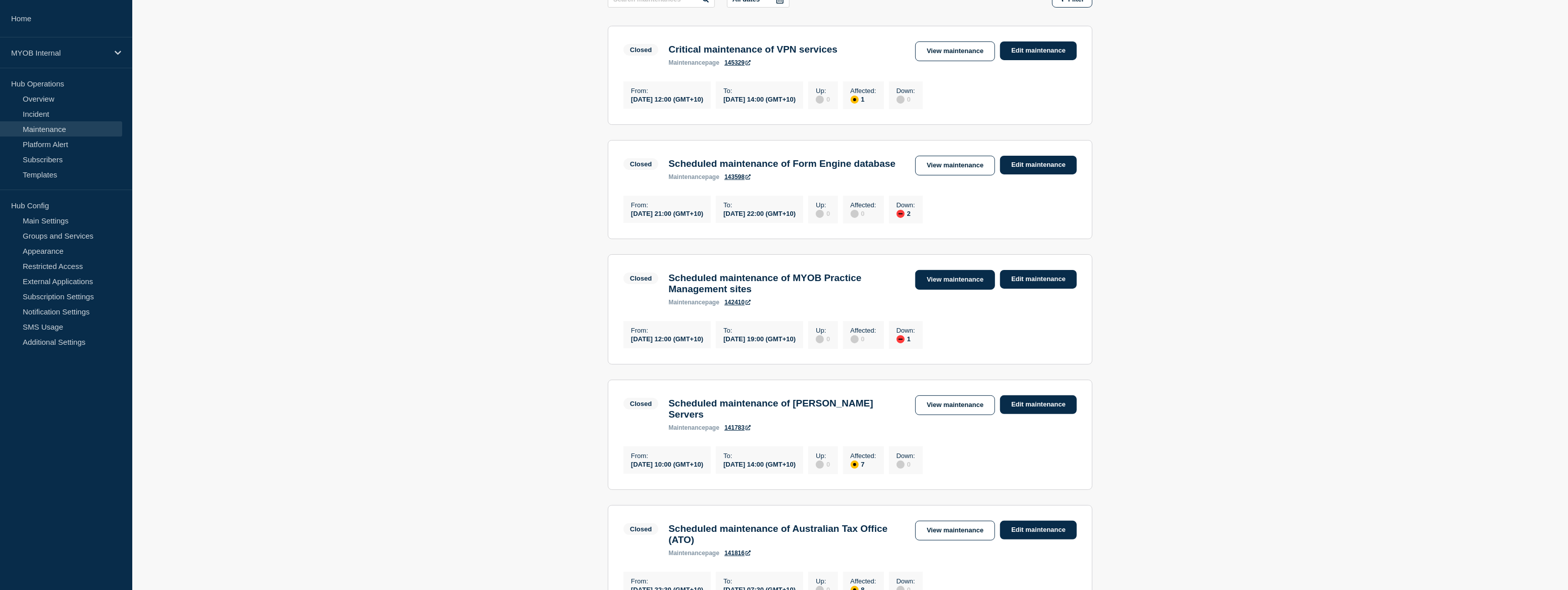
click at [944, 289] on link "View maintenance" at bounding box center [955, 280] width 80 height 20
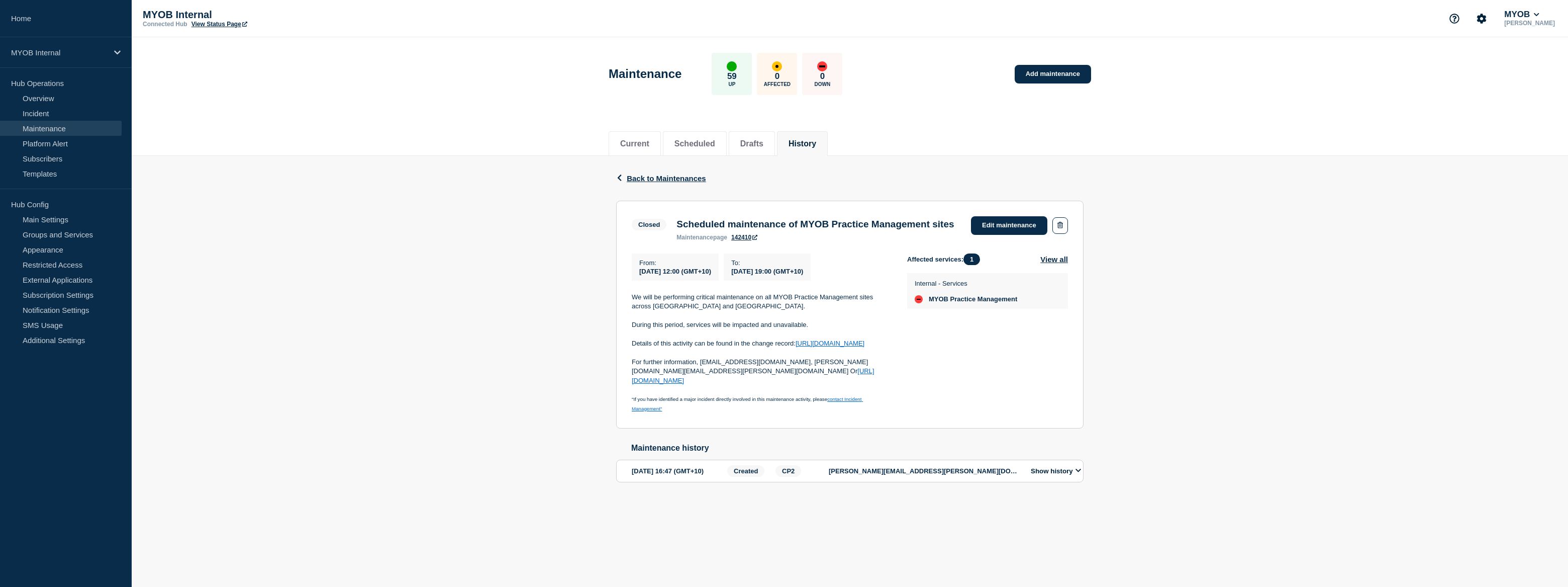
click at [643, 183] on div "Back Back to Maintenances" at bounding box center [850, 178] width 467 height 44
click at [697, 178] on span "Back to Maintenances" at bounding box center [667, 178] width 79 height 9
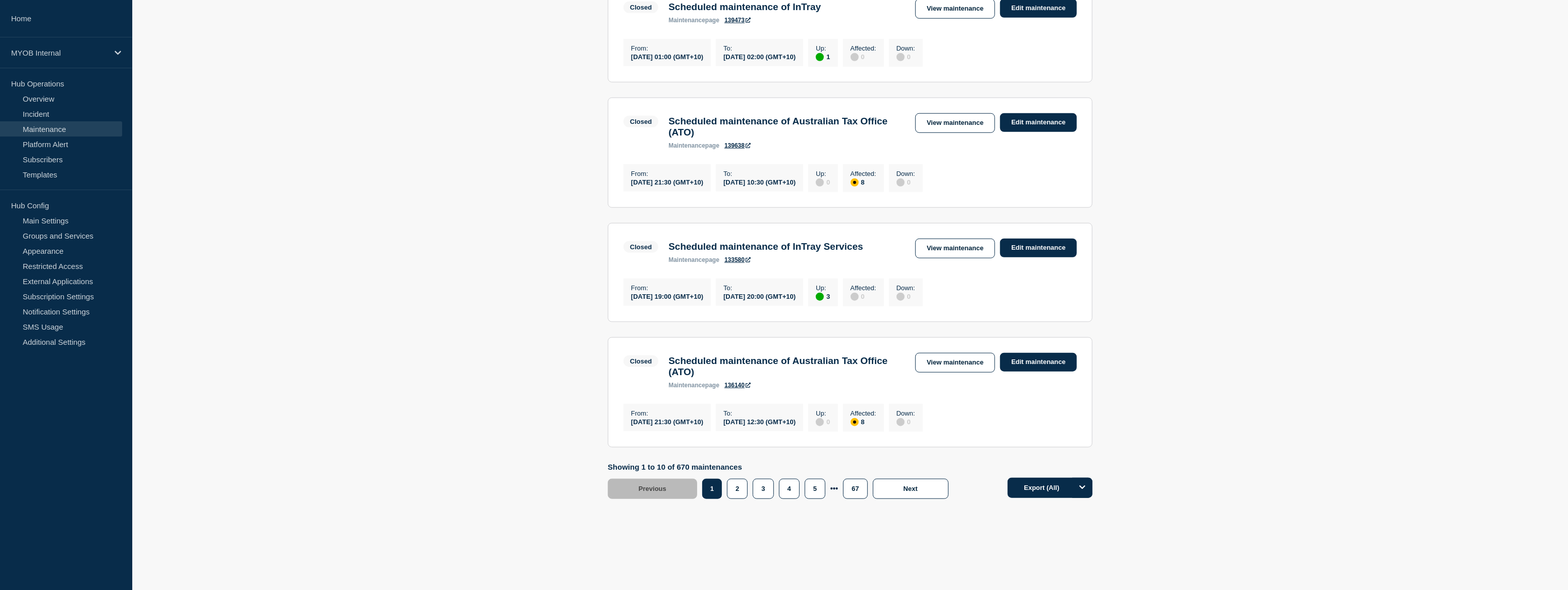
scroll to position [983, 0]
click at [893, 494] on button "Next" at bounding box center [911, 488] width 76 height 20
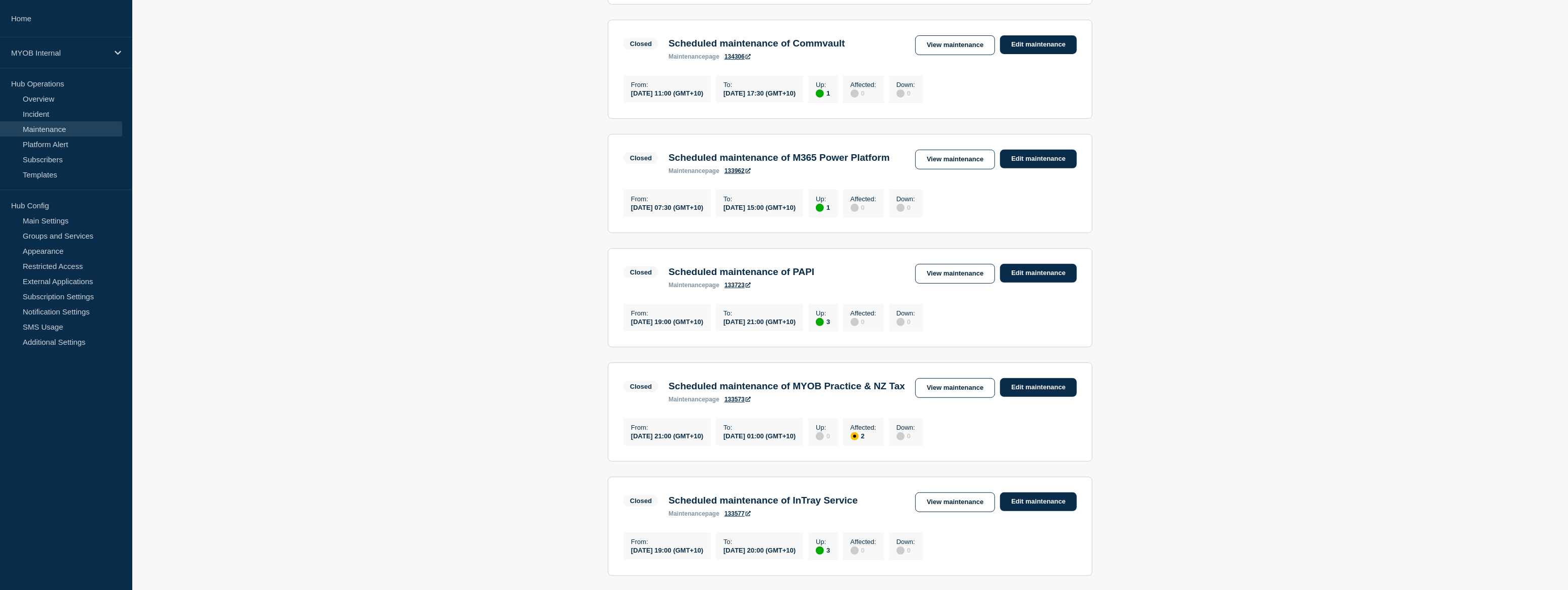
scroll to position [280, 0]
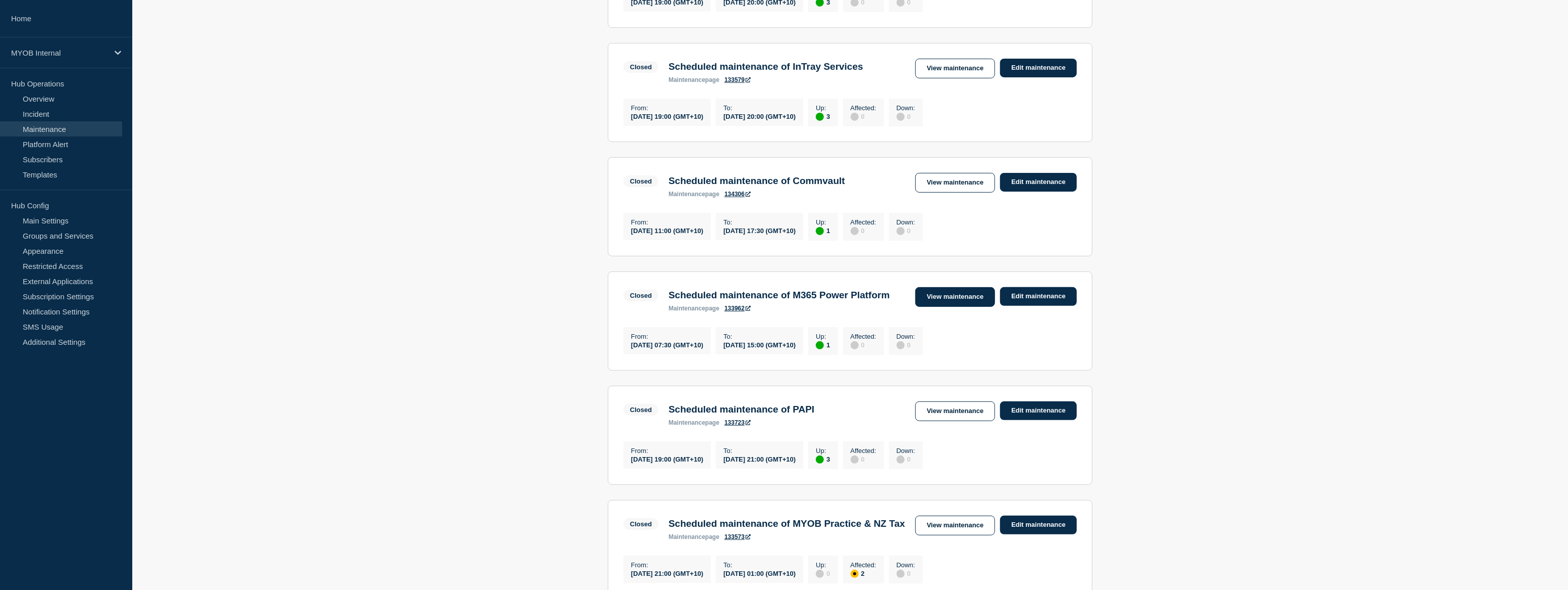
click at [959, 303] on link "View maintenance" at bounding box center [955, 297] width 80 height 20
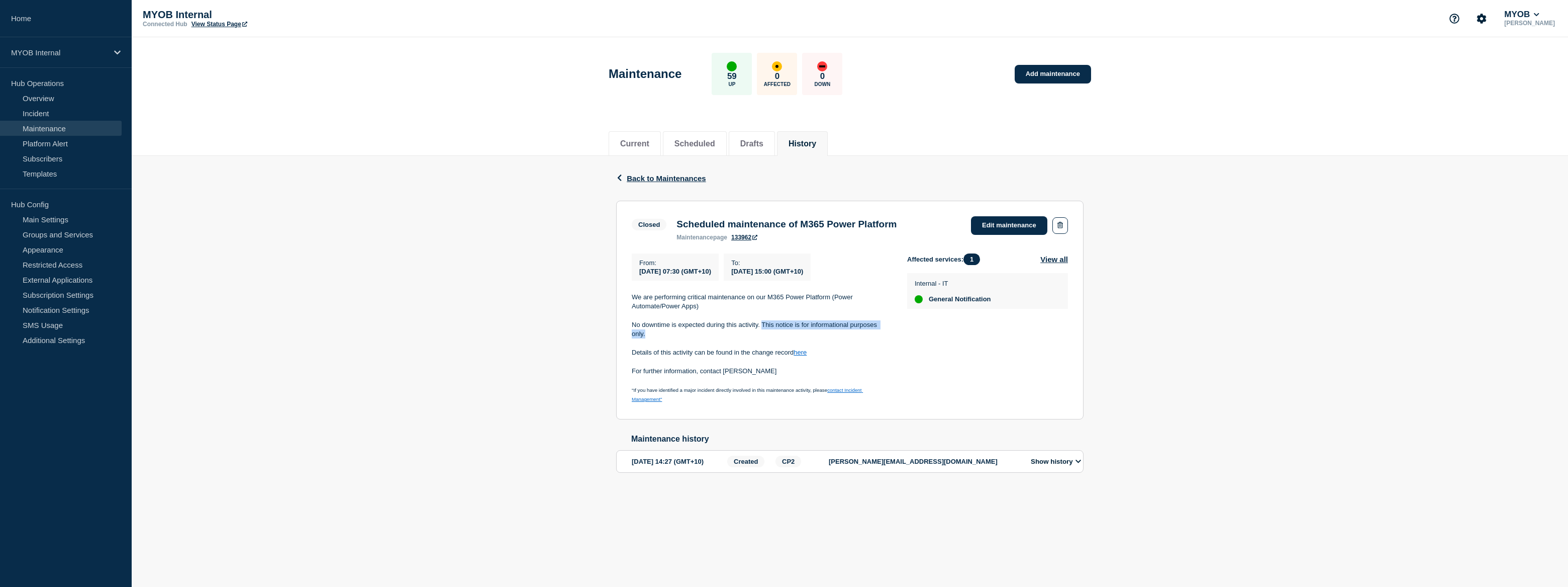
drag, startPoint x: 761, startPoint y: 328, endPoint x: 872, endPoint y: 338, distance: 111.4
click at [872, 338] on p "No downtime is expected during this activity. This notice is for informational …" at bounding box center [761, 329] width 259 height 19
copy p "This notice is for informational purposes only."
